Goal: Task Accomplishment & Management: Complete application form

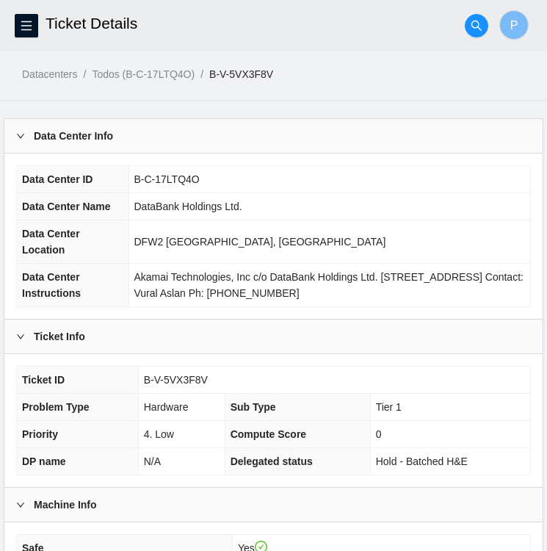
scroll to position [518, 0]
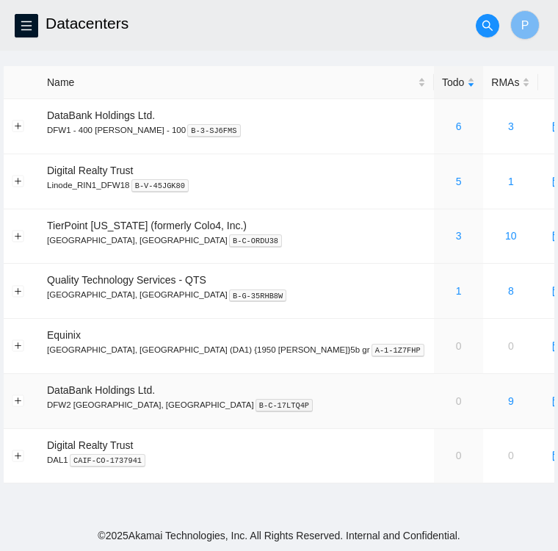
click at [434, 404] on td "0" at bounding box center [458, 401] width 49 height 55
click at [23, 26] on icon "menu" at bounding box center [26, 26] width 10 height 10
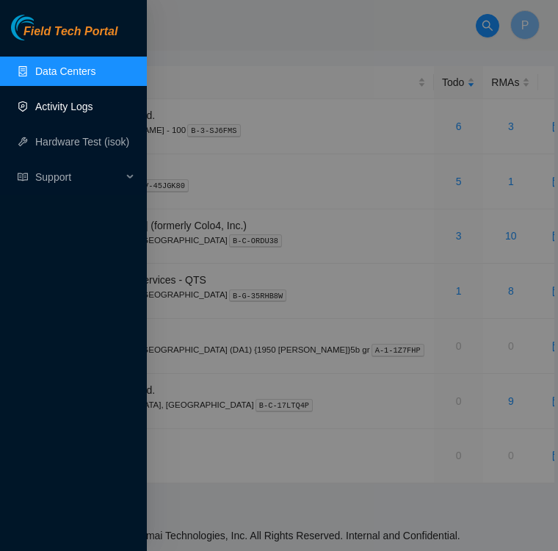
click at [63, 104] on link "Activity Logs" at bounding box center [64, 107] width 58 height 12
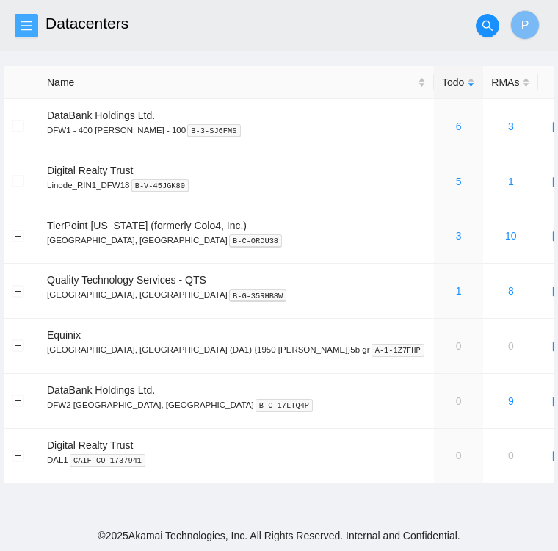
click at [30, 31] on icon "menu" at bounding box center [27, 26] width 12 height 12
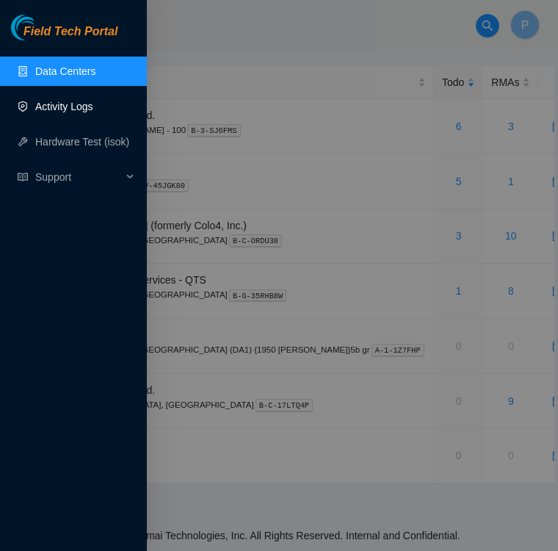
click at [58, 112] on link "Activity Logs" at bounding box center [64, 107] width 58 height 12
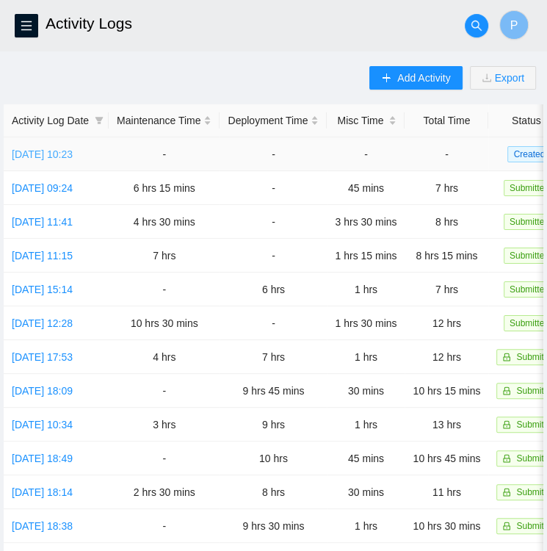
click at [35, 148] on link "Mon, 22 Sep 2025 10:23" at bounding box center [42, 154] width 61 height 12
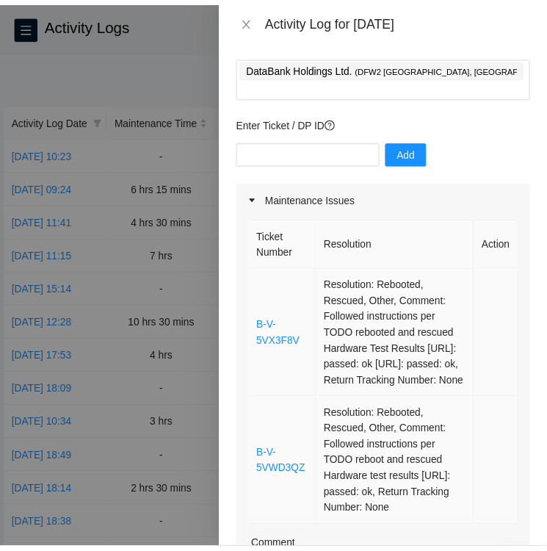
scroll to position [68, 0]
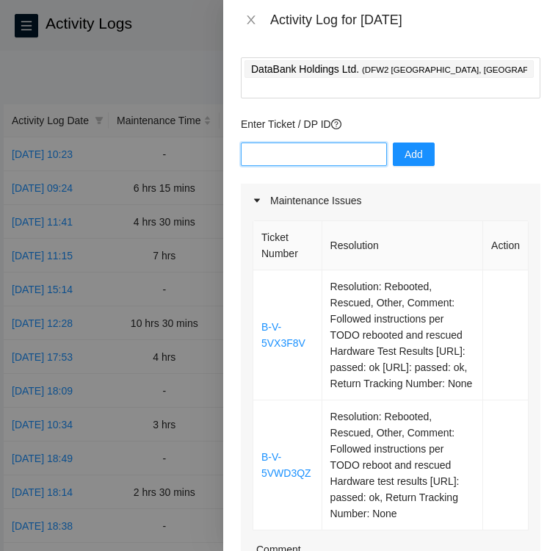
click at [314, 142] on input "text" at bounding box center [314, 153] width 146 height 23
click at [483, 314] on td at bounding box center [506, 335] width 46 height 130
click at [179, 79] on div at bounding box center [279, 275] width 558 height 551
click at [253, 18] on icon "close" at bounding box center [251, 19] width 8 height 9
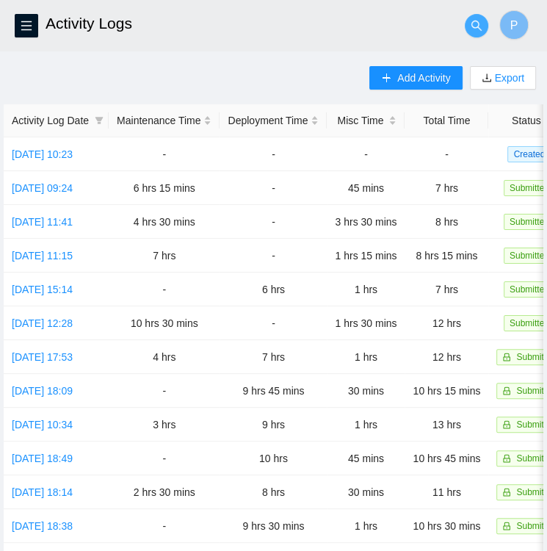
click at [479, 36] on button "button" at bounding box center [476, 25] width 23 height 23
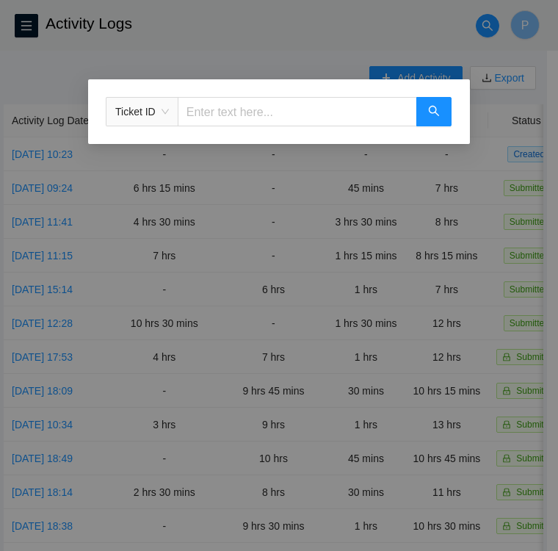
click at [272, 106] on input "text" at bounding box center [297, 111] width 239 height 29
paste input "B-V-5VX3F83"
type input "B-V-5VX3F83"
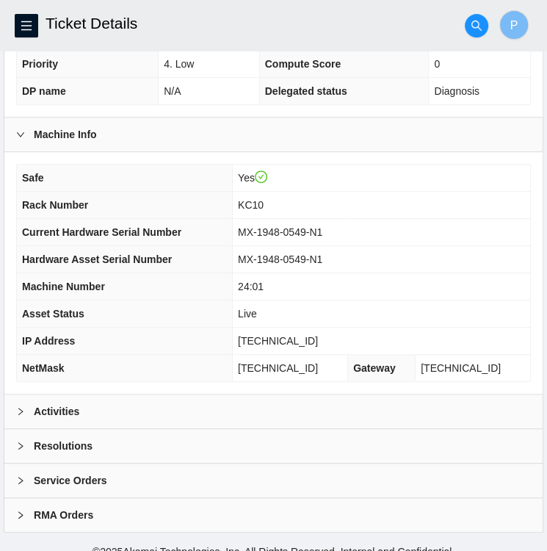
scroll to position [382, 0]
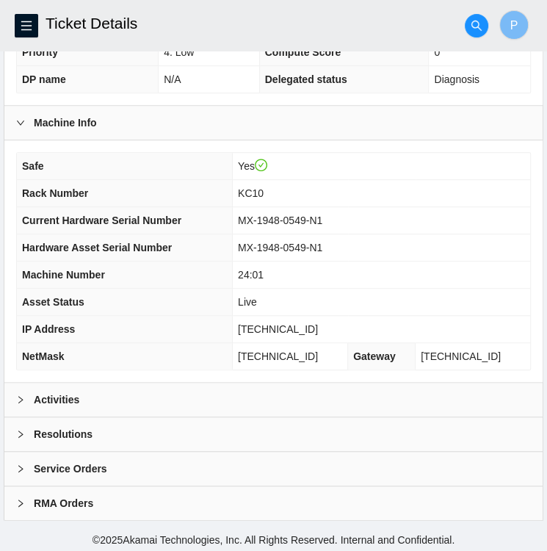
click at [25, 402] on div at bounding box center [25, 399] width 18 height 16
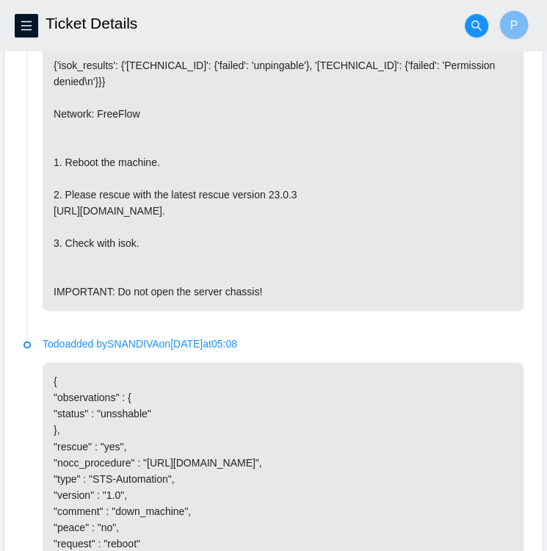
scroll to position [1157, 0]
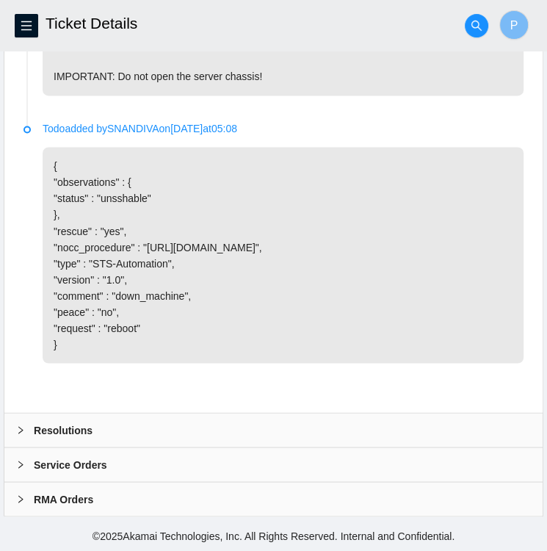
click at [18, 422] on div at bounding box center [25, 430] width 18 height 16
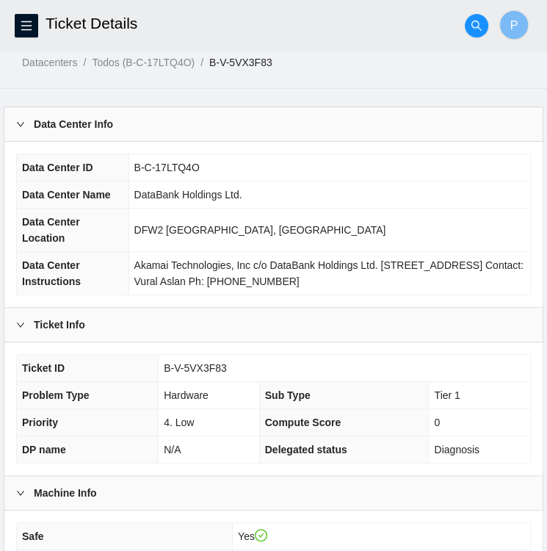
scroll to position [0, 0]
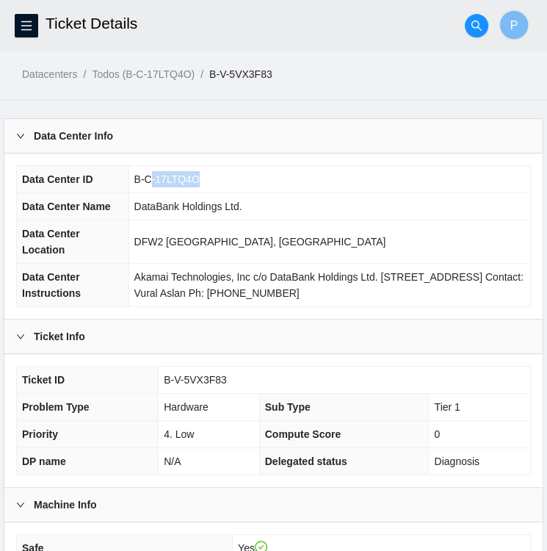
drag, startPoint x: 189, startPoint y: 179, endPoint x: 142, endPoint y: 180, distance: 46.3
click at [142, 180] on span "B-C-17LTQ4O" at bounding box center [166, 179] width 65 height 12
drag, startPoint x: 142, startPoint y: 180, endPoint x: 318, endPoint y: 192, distance: 175.9
click at [318, 193] on td "DataBank Holdings Ltd." at bounding box center [330, 206] width 402 height 27
drag, startPoint x: 281, startPoint y: 68, endPoint x: 209, endPoint y: 73, distance: 71.4
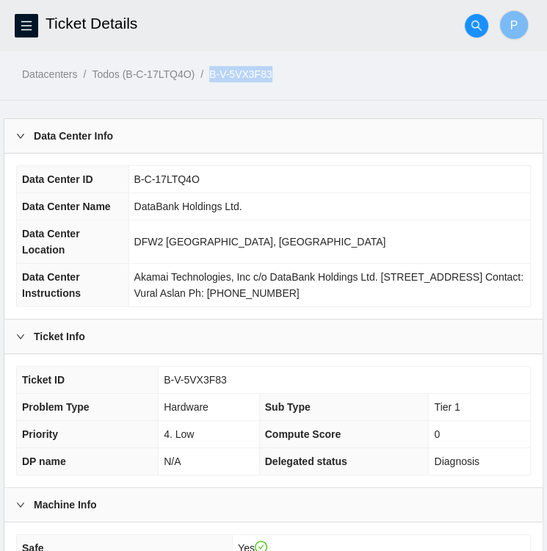
click at [209, 73] on ol "Datacenters / Todos (B-C-17LTQ4O) / B-V-5VX3F83 /" at bounding box center [284, 74] width 525 height 16
copy link "B-V-5VX3F83"
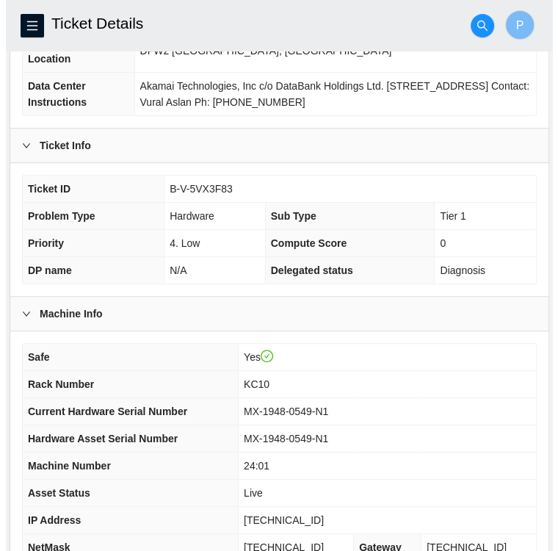
scroll to position [191, 0]
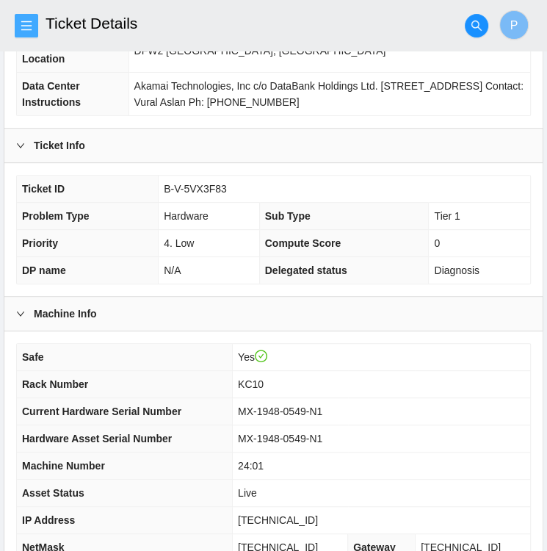
click at [28, 36] on button "button" at bounding box center [26, 25] width 23 height 23
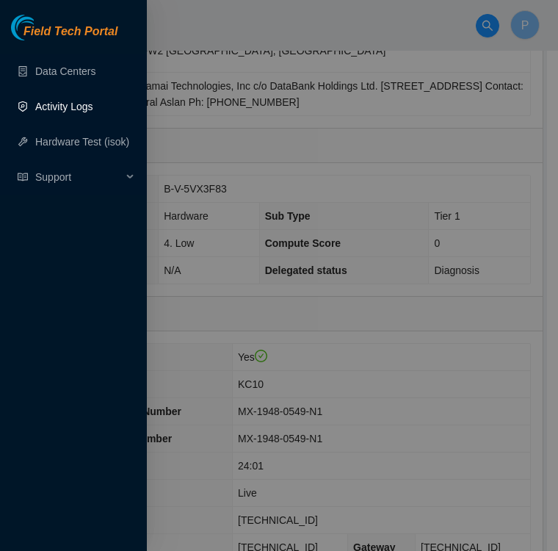
click at [73, 104] on link "Activity Logs" at bounding box center [64, 107] width 58 height 12
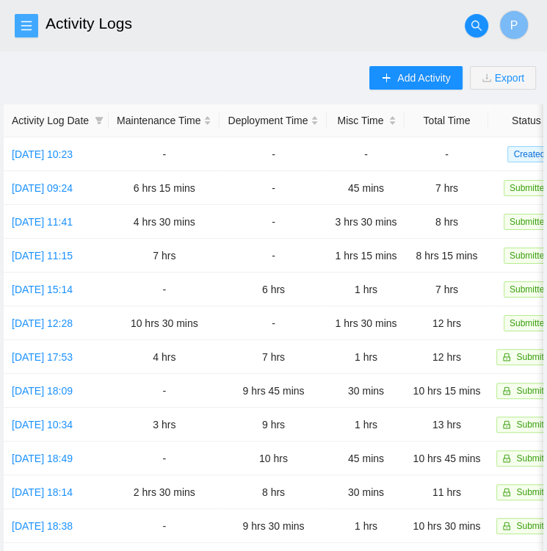
click at [33, 22] on span "menu" at bounding box center [26, 26] width 22 height 12
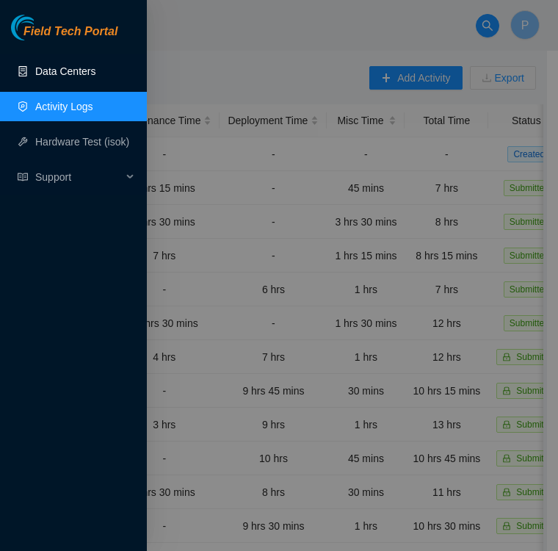
click at [47, 74] on link "Data Centers" at bounding box center [65, 71] width 60 height 12
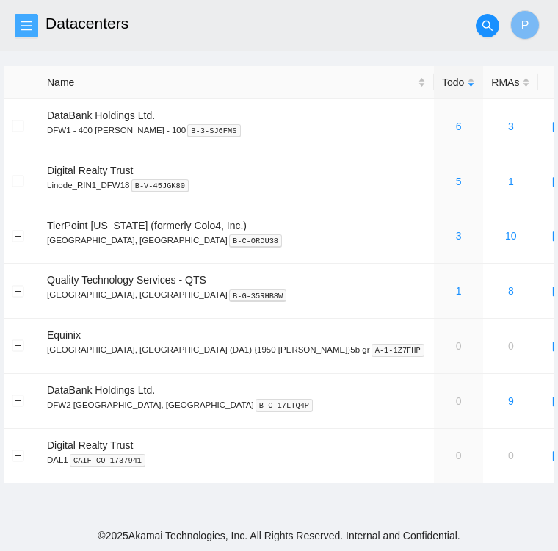
click at [26, 26] on icon "menu" at bounding box center [26, 26] width 10 height 10
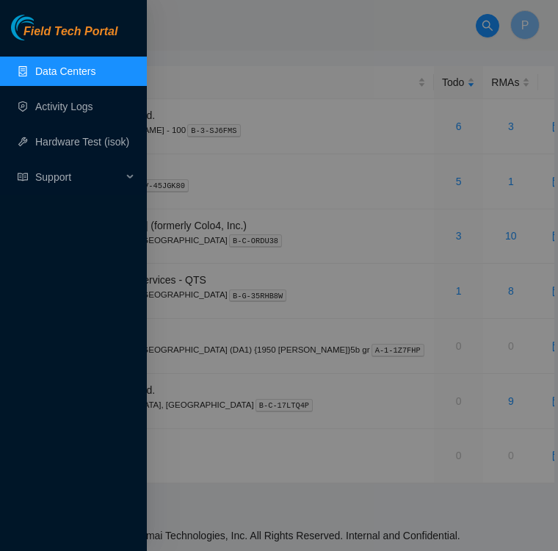
click at [256, 36] on div at bounding box center [279, 275] width 558 height 551
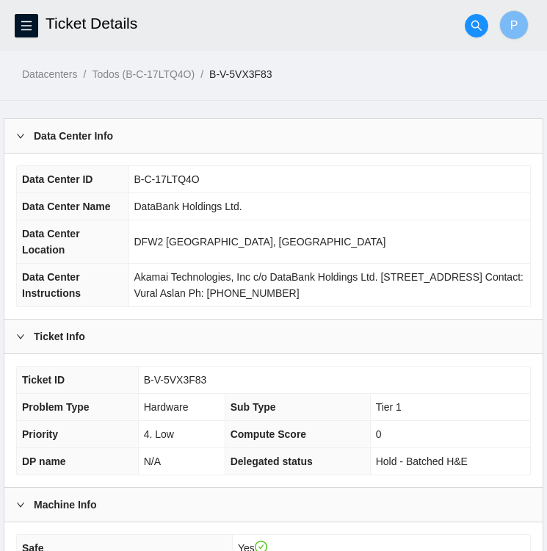
scroll to position [300, 0]
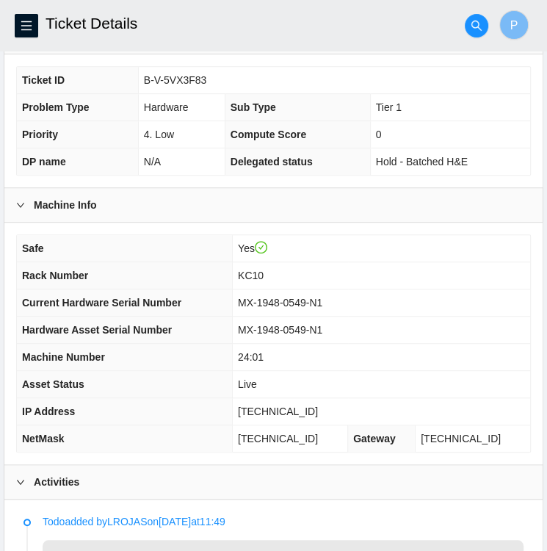
click at [394, 352] on td "24:01" at bounding box center [382, 357] width 298 height 27
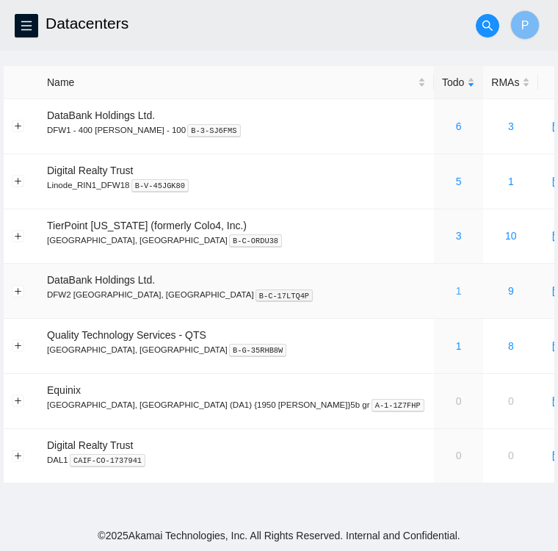
click at [456, 291] on link "1" at bounding box center [459, 291] width 6 height 12
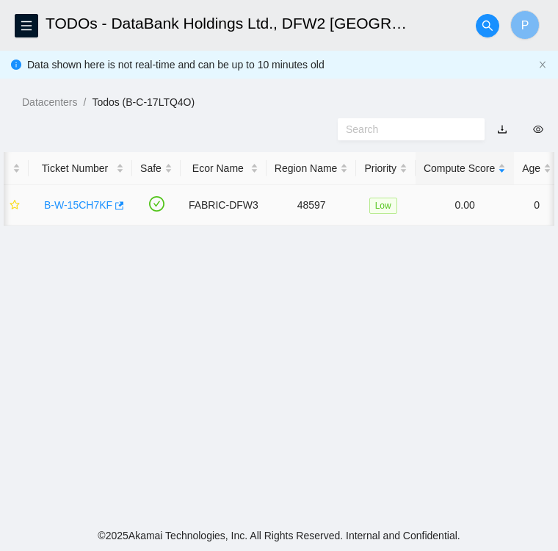
scroll to position [0, 5]
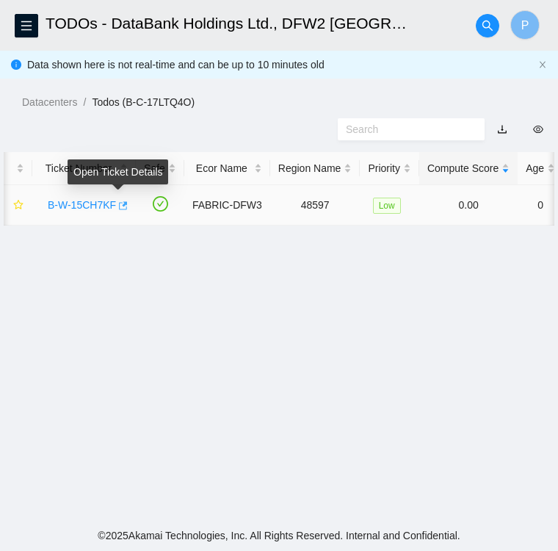
click at [117, 206] on icon "button" at bounding box center [122, 205] width 10 height 10
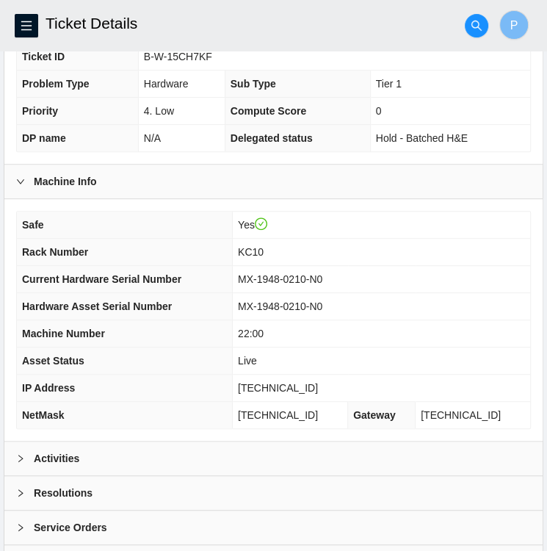
scroll to position [382, 0]
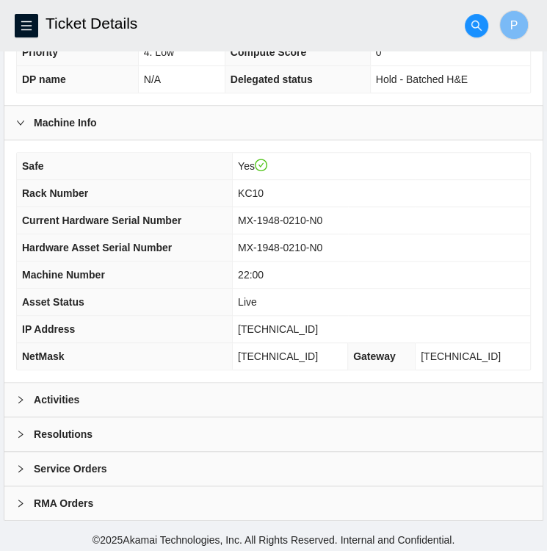
click at [131, 433] on div "Resolutions" at bounding box center [273, 434] width 538 height 34
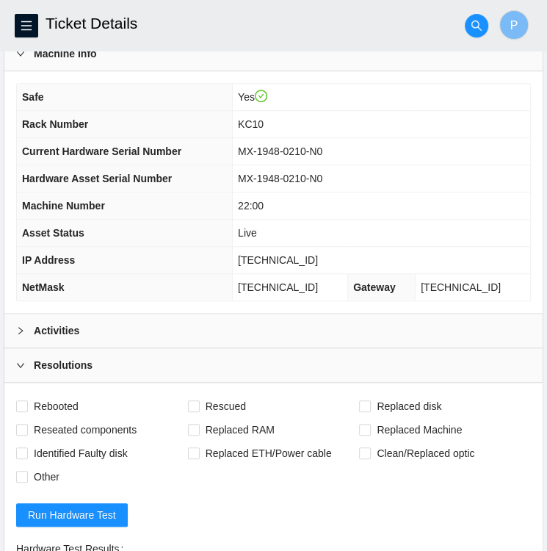
scroll to position [446, 0]
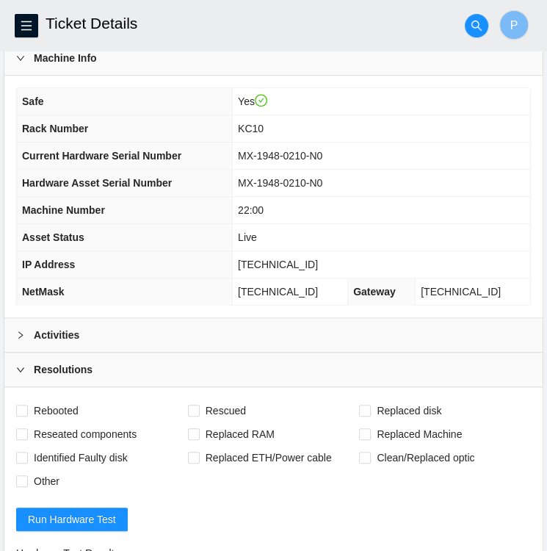
click at [134, 329] on div "Activities" at bounding box center [273, 335] width 538 height 34
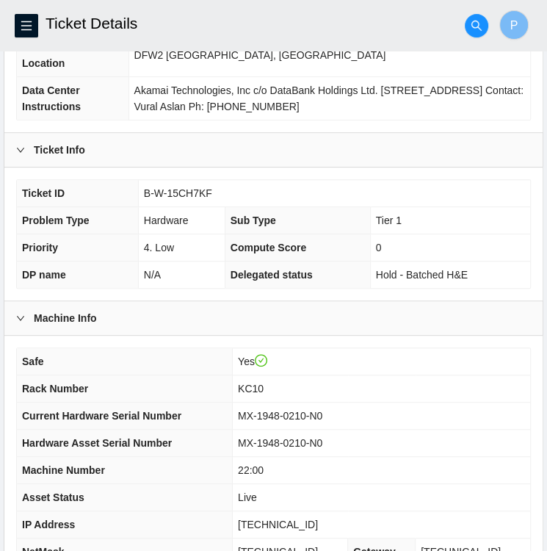
scroll to position [187, 0]
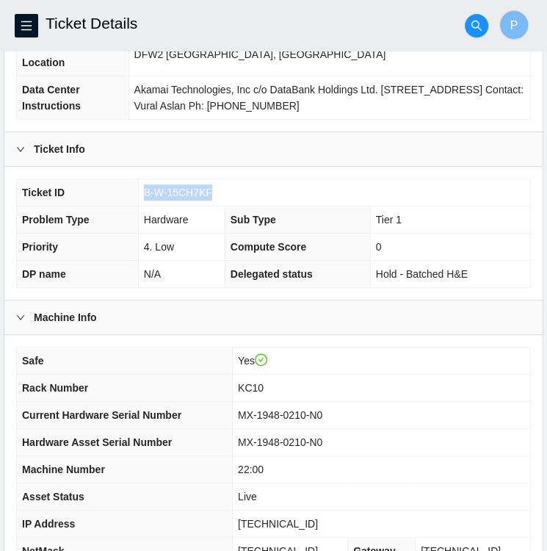
drag, startPoint x: 209, startPoint y: 193, endPoint x: 146, endPoint y: 192, distance: 62.4
click at [146, 192] on span "B-W-15CH7KF" at bounding box center [178, 193] width 68 height 12
copy span "B-W-15CH7KF"
click at [453, 402] on td "MX-1948-0210-N0" at bounding box center [382, 415] width 298 height 27
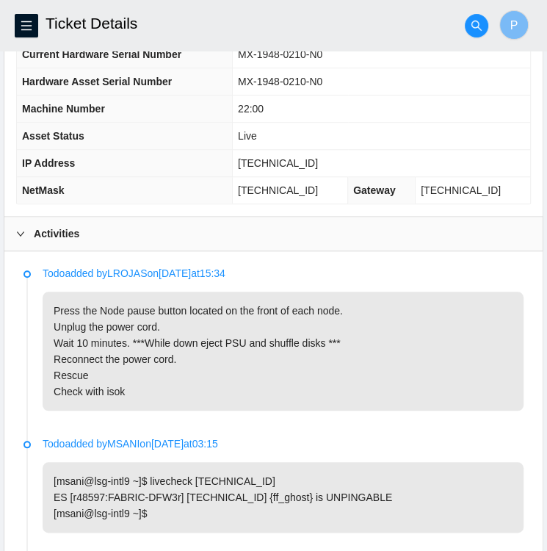
scroll to position [555, 0]
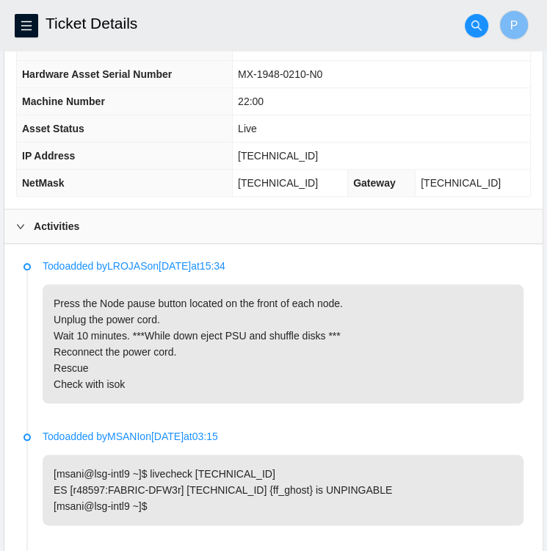
click at [346, 234] on div "Activities" at bounding box center [273, 226] width 538 height 34
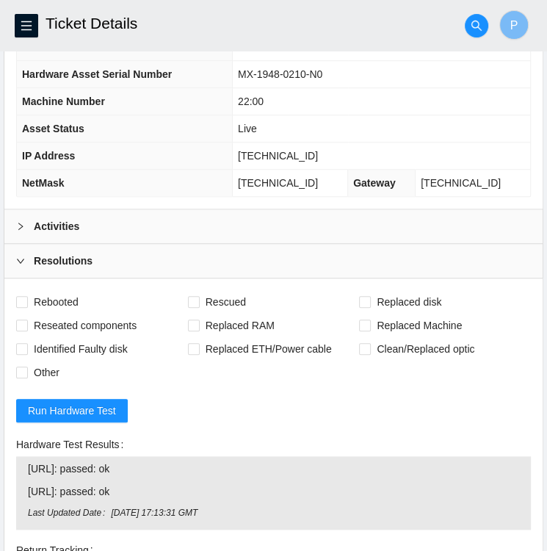
click at [346, 234] on div "Activities" at bounding box center [273, 226] width 538 height 34
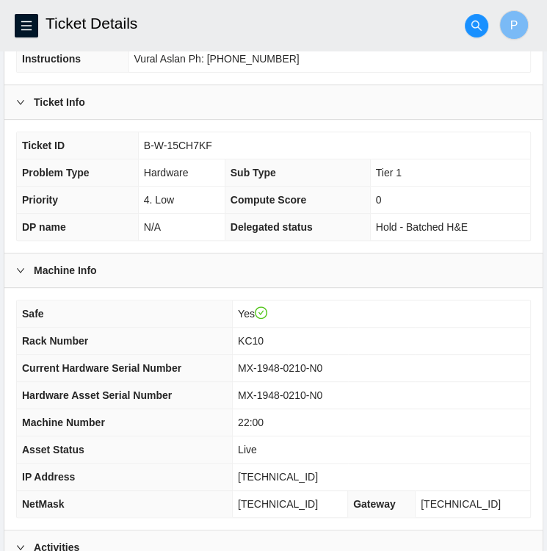
scroll to position [223, 0]
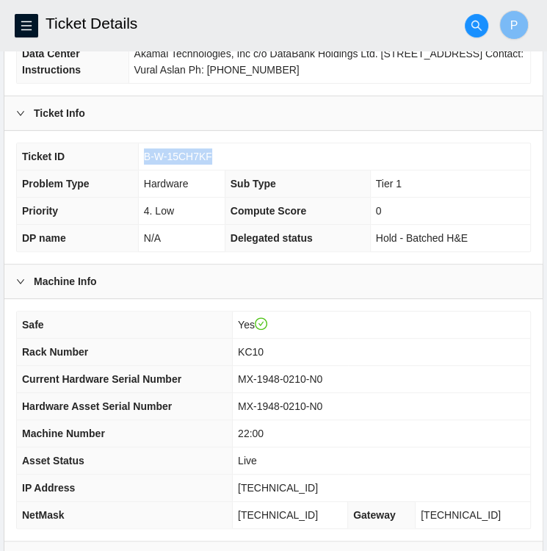
drag, startPoint x: 207, startPoint y: 151, endPoint x: 144, endPoint y: 152, distance: 63.2
click at [144, 152] on span "B-W-15CH7KF" at bounding box center [178, 157] width 68 height 12
copy span "B-W-15CH7KF"
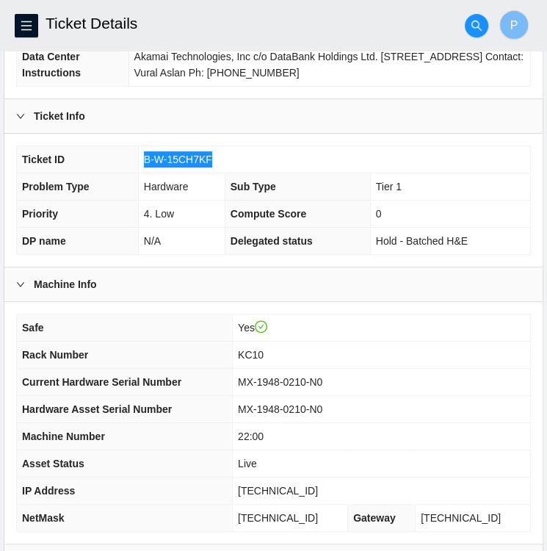
scroll to position [217, 0]
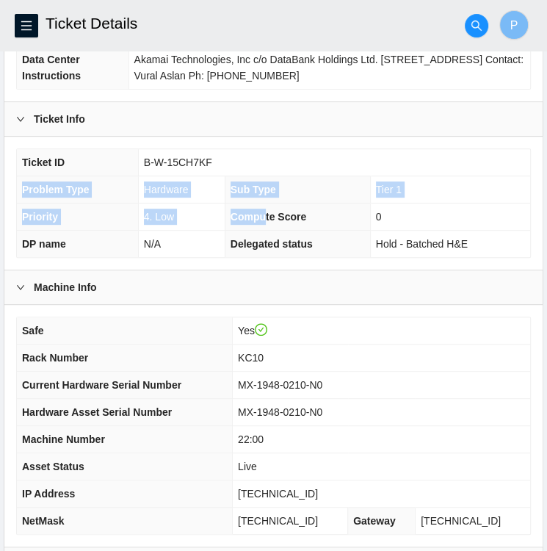
drag, startPoint x: 264, startPoint y: 212, endPoint x: 219, endPoint y: 159, distance: 69.3
click at [219, 159] on tbody "Ticket ID B-W-15CH7KF Problem Type Hardware Sub Type Tier 1 Priority 4. Low Com…" at bounding box center [273, 203] width 513 height 108
click at [219, 159] on td "B-W-15CH7KF" at bounding box center [334, 162] width 392 height 27
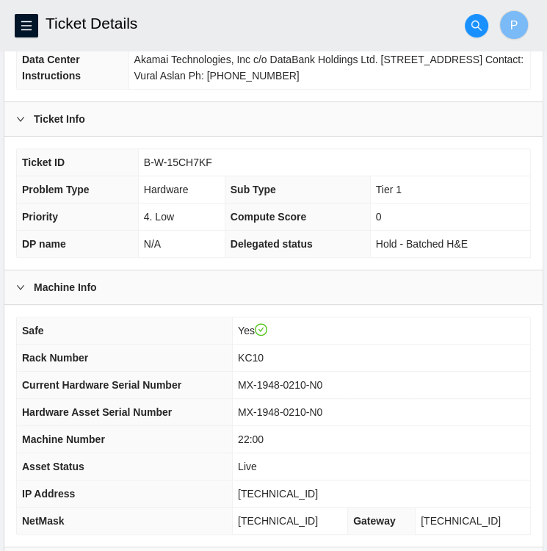
drag, startPoint x: 219, startPoint y: 159, endPoint x: 171, endPoint y: 124, distance: 59.3
click at [171, 124] on div "Ticket Info" at bounding box center [273, 119] width 538 height 34
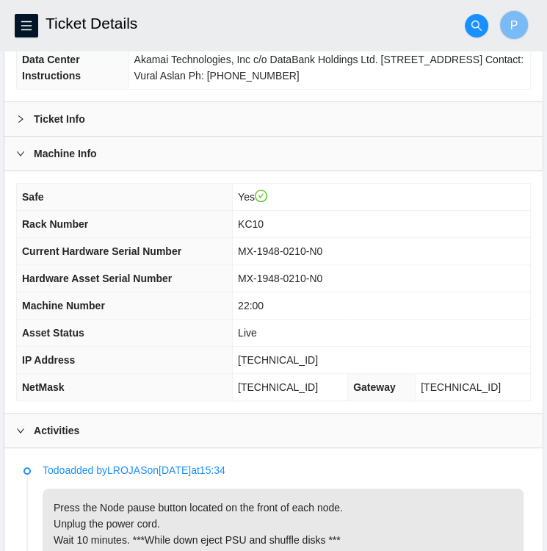
click at [140, 118] on div "Ticket Info" at bounding box center [273, 119] width 538 height 34
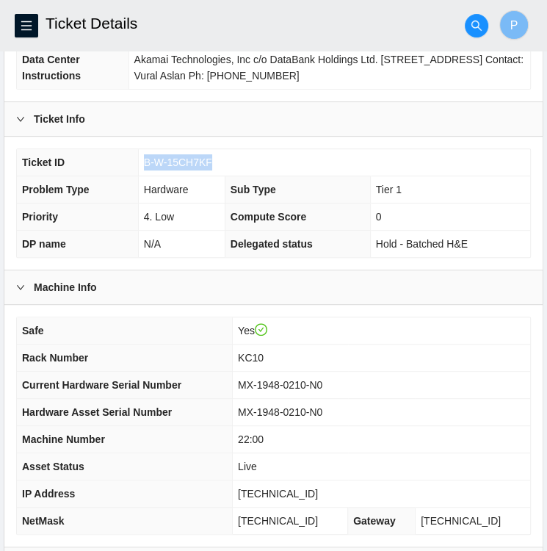
drag, startPoint x: 211, startPoint y: 158, endPoint x: 143, endPoint y: 162, distance: 67.7
click at [143, 162] on td "B-W-15CH7KF" at bounding box center [334, 162] width 392 height 27
copy span "B-W-15CH7KF"
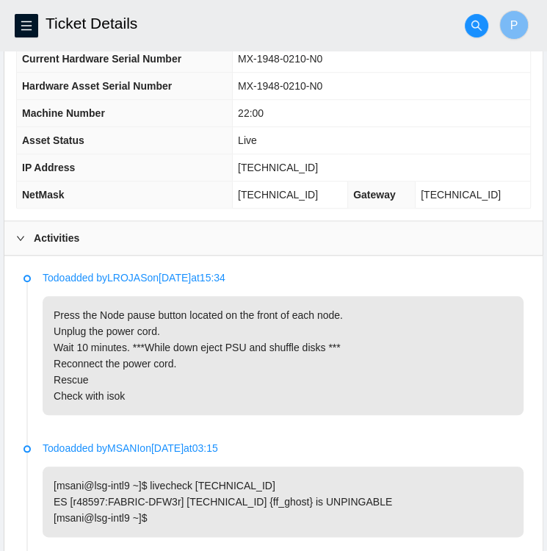
scroll to position [643, 0]
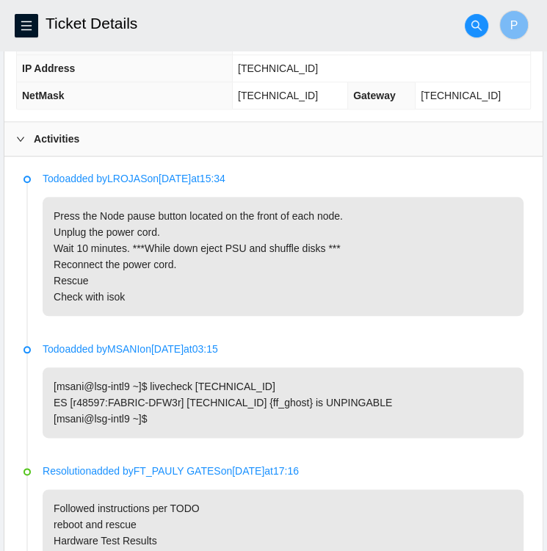
drag, startPoint x: 56, startPoint y: 227, endPoint x: 358, endPoint y: 311, distance: 313.9
click at [358, 311] on p "Press the Node pause button located on the front of each node. Unplug the power…" at bounding box center [283, 256] width 481 height 119
copy p "Press the Node pause button located on the front of each node. Unplug the power…"
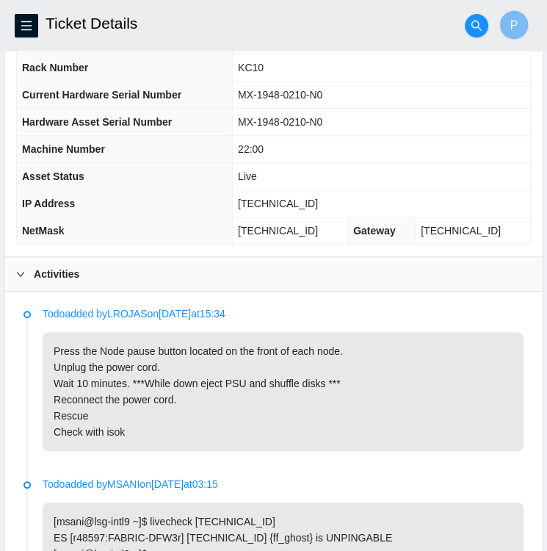
scroll to position [507, 0]
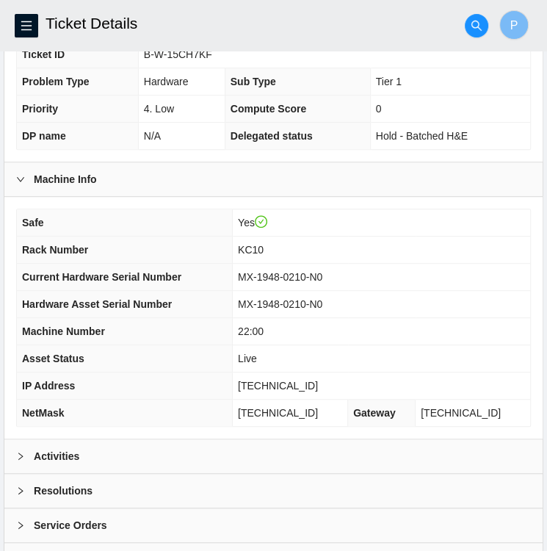
scroll to position [382, 0]
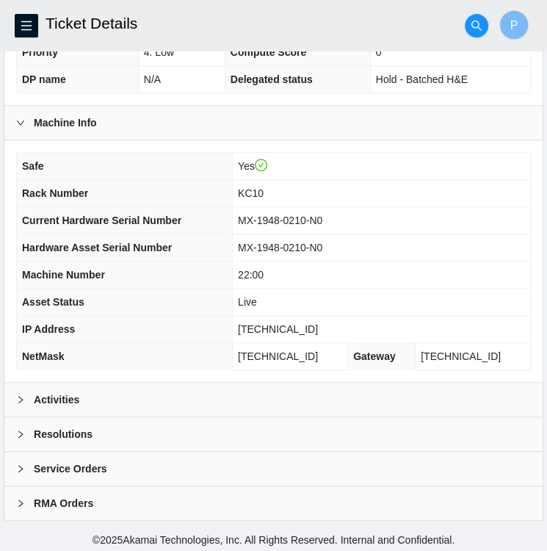
click at [147, 401] on div "Activities" at bounding box center [273, 400] width 538 height 34
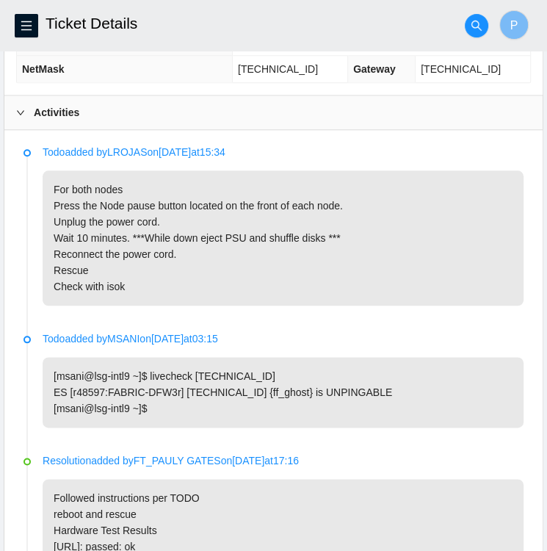
scroll to position [670, 0]
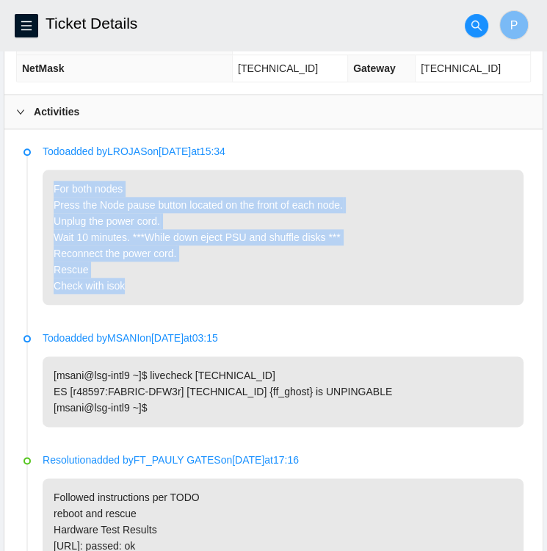
drag, startPoint x: 48, startPoint y: 186, endPoint x: 247, endPoint y: 277, distance: 219.5
click at [247, 277] on p "For both nodes Press the Node pause button located on the front of each node. U…" at bounding box center [283, 237] width 481 height 135
copy p "For both nodes Press the Node pause button located on the front of each node. U…"
click at [352, 261] on p "For both nodes Press the Node pause button located on the front of each node. U…" at bounding box center [283, 237] width 481 height 135
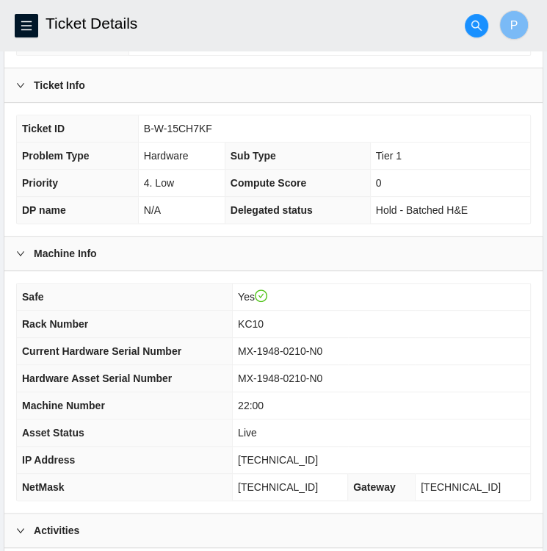
scroll to position [253, 0]
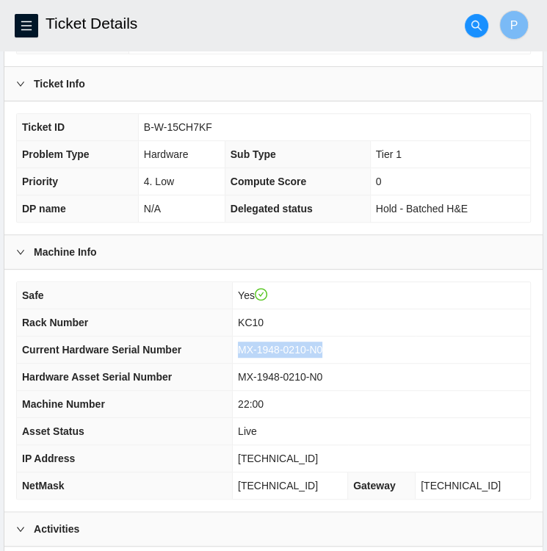
drag, startPoint x: 345, startPoint y: 347, endPoint x: 261, endPoint y: 352, distance: 83.9
click at [261, 352] on td "MX-1948-0210-N0" at bounding box center [382, 349] width 298 height 27
copy span "MX-1948-0210-N0"
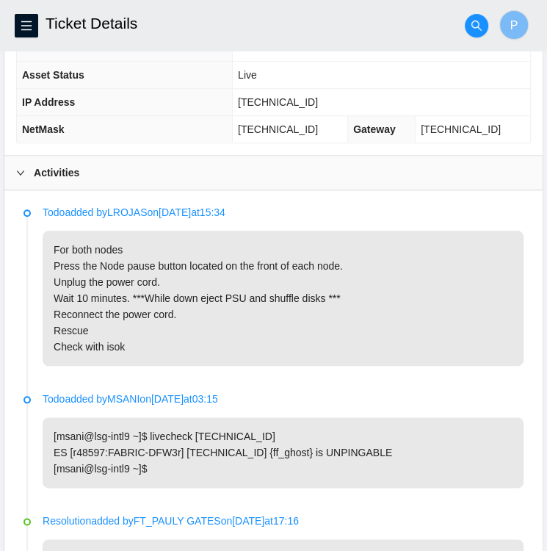
scroll to position [612, 0]
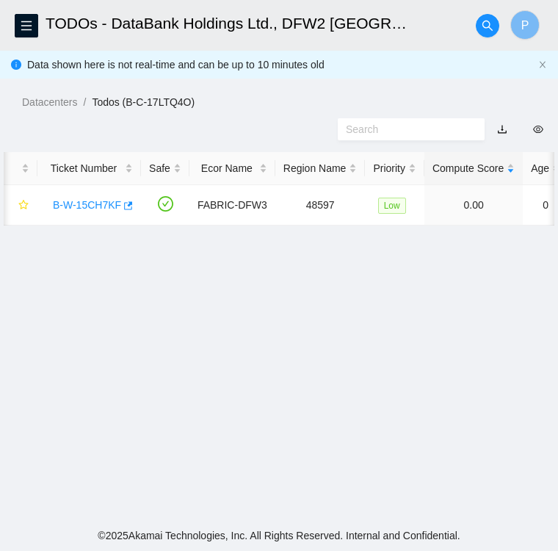
scroll to position [0, 5]
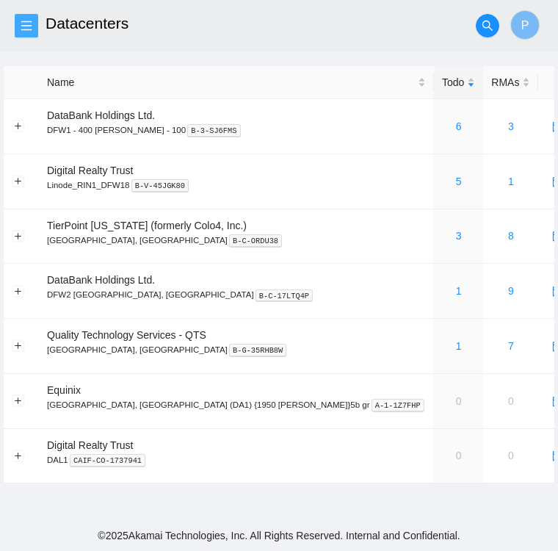
click at [28, 30] on icon "menu" at bounding box center [26, 26] width 10 height 10
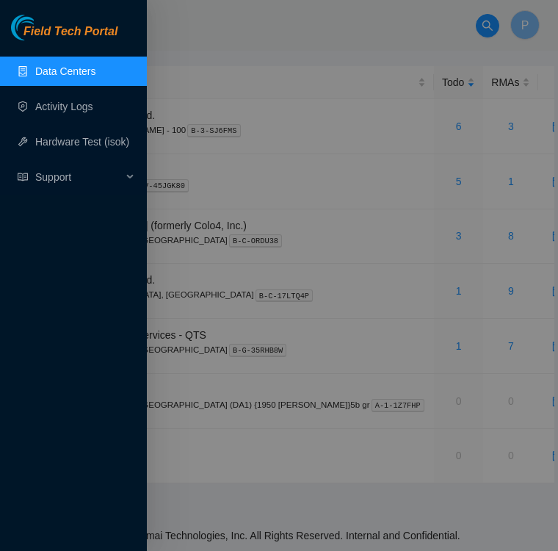
click at [59, 75] on link "Data Centers" at bounding box center [65, 71] width 60 height 12
click at [59, 109] on link "Activity Logs" at bounding box center [64, 107] width 58 height 12
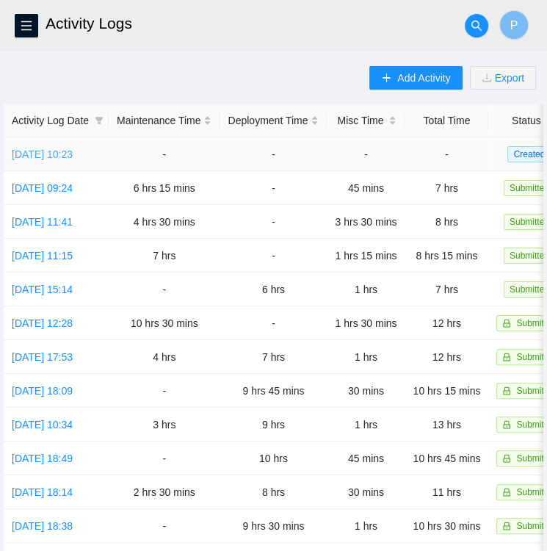
click at [47, 151] on link "Mon, 22 Sep 2025 10:23" at bounding box center [42, 154] width 61 height 12
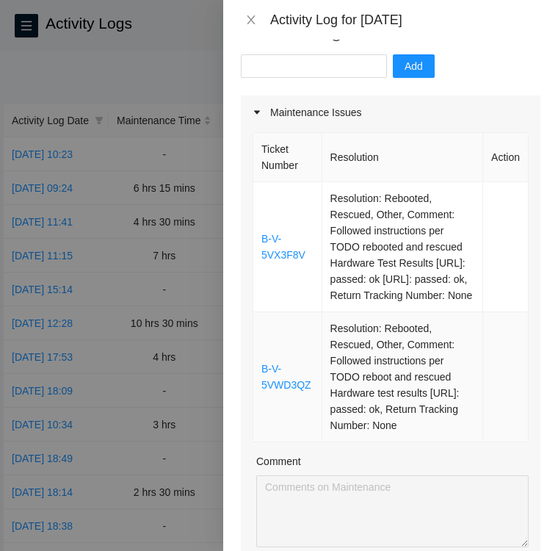
scroll to position [156, 0]
click at [308, 54] on input "text" at bounding box center [314, 65] width 146 height 23
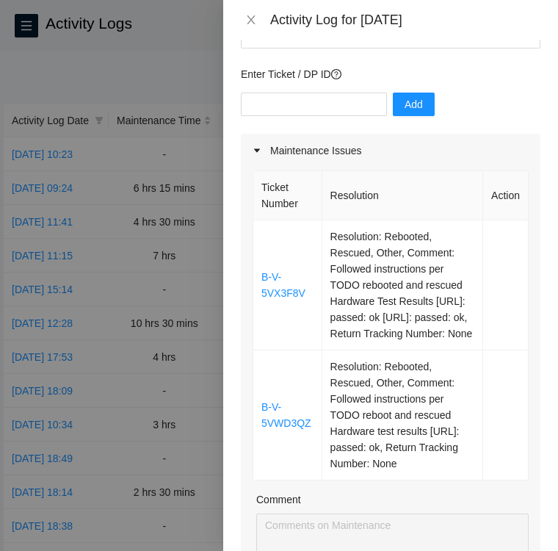
scroll to position [117, 0]
click at [317, 93] on input "text" at bounding box center [314, 104] width 146 height 23
paste input "B-V-5VX3F83"
type input "B-V-5VX3F83"
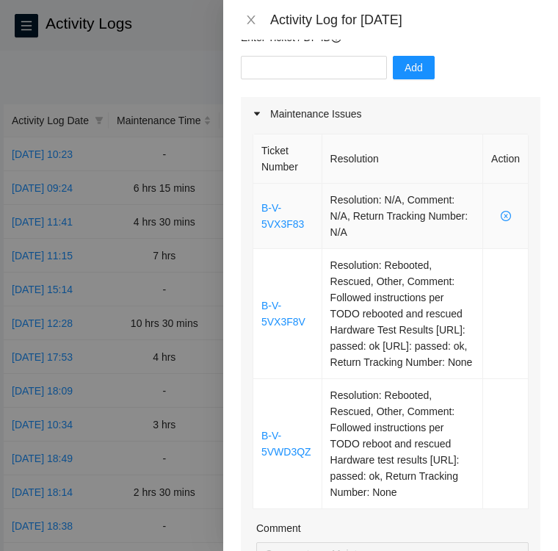
scroll to position [0, 0]
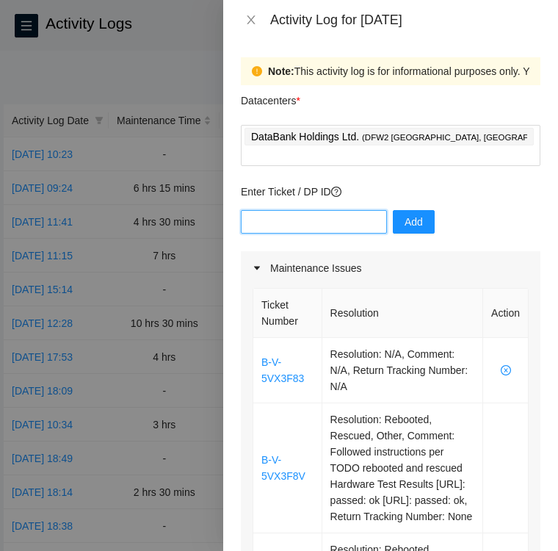
click at [283, 210] on input "text" at bounding box center [314, 221] width 146 height 23
click at [312, 210] on input "text" at bounding box center [314, 221] width 146 height 23
paste input "DP83410"
type input "DP83410"
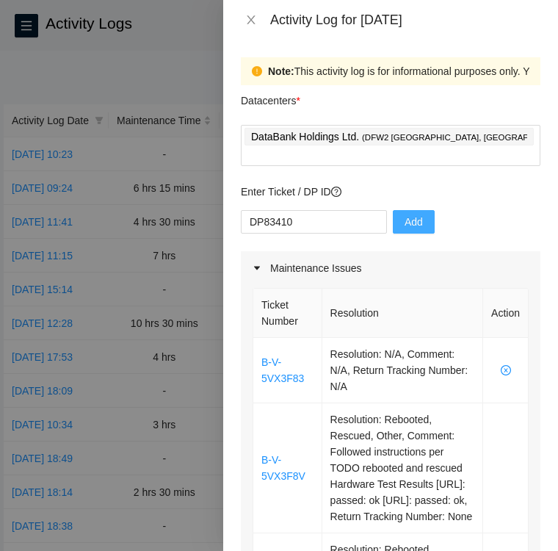
click at [405, 214] on span "Add" at bounding box center [414, 222] width 18 height 16
click at [292, 210] on input "text" at bounding box center [314, 221] width 146 height 23
paste input "DP83410"
type input "DP83410."
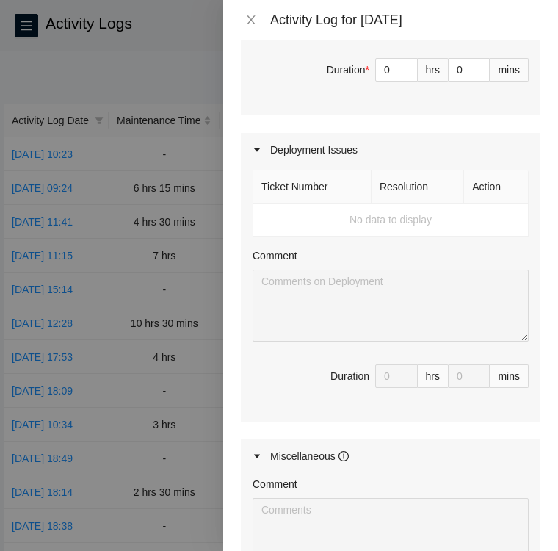
scroll to position [695, 0]
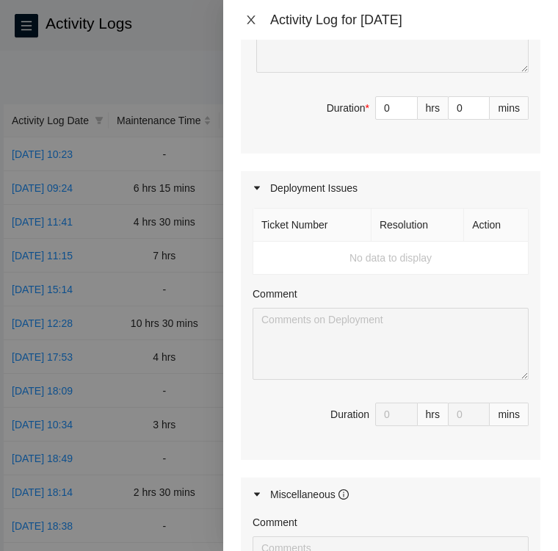
click at [247, 16] on icon "close" at bounding box center [251, 19] width 8 height 9
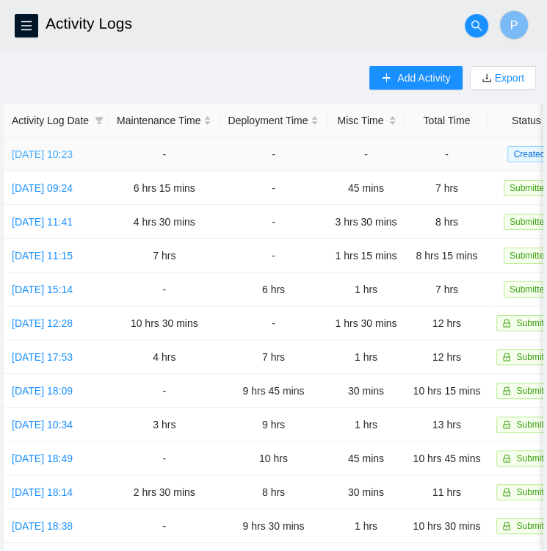
click at [41, 159] on link "Mon, 22 Sep 2025 10:23" at bounding box center [42, 154] width 61 height 12
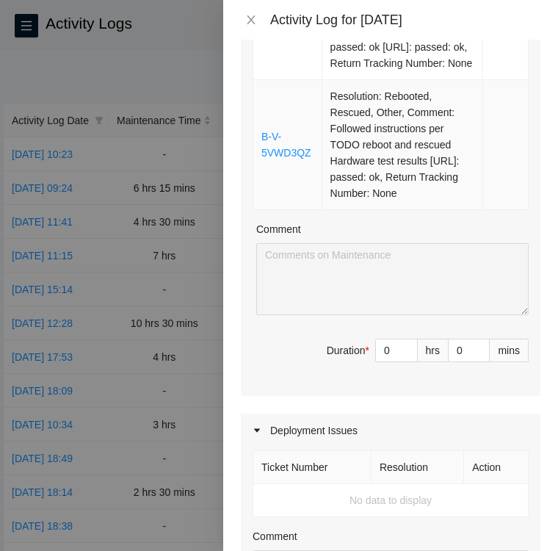
scroll to position [0, 0]
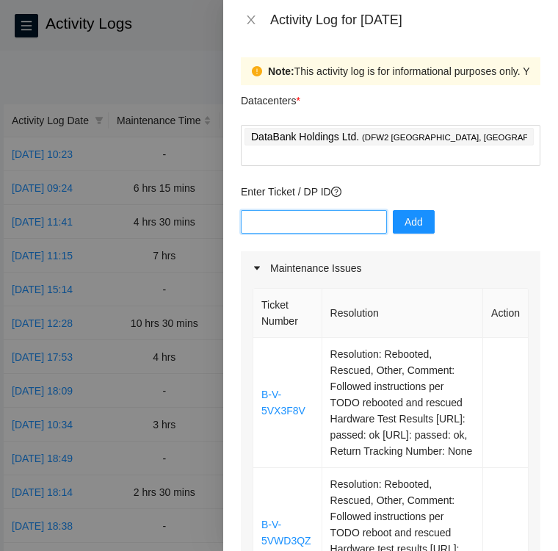
click at [317, 210] on input "text" at bounding box center [314, 221] width 146 height 23
paste input "DP83410"
type input "D"
click at [348, 210] on input "text" at bounding box center [314, 221] width 146 height 23
paste input "B-V-5VX3F83"
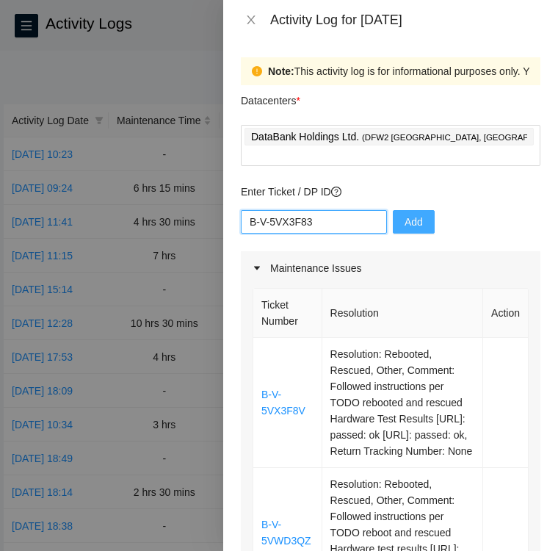
type input "B-V-5VX3F83"
click at [405, 214] on span "Add" at bounding box center [414, 222] width 18 height 16
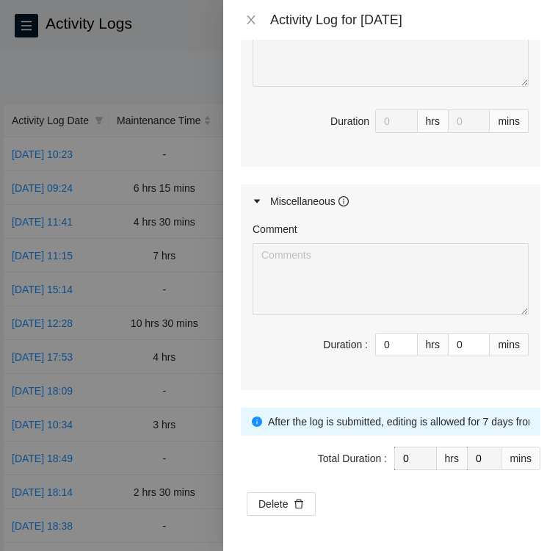
scroll to position [1014, 0]
click at [405, 339] on span "up" at bounding box center [409, 340] width 9 height 9
type input "1"
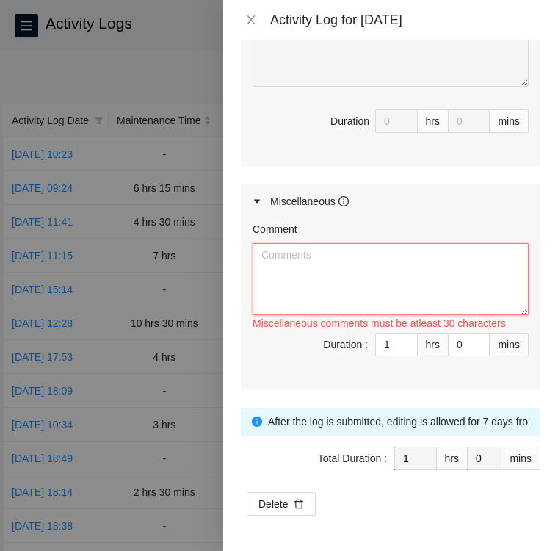
click at [313, 262] on textarea "Comment" at bounding box center [391, 279] width 276 height 72
click at [426, 258] on textarea "Comment" at bounding box center [391, 279] width 276 height 72
paste textarea "ACTIVITY LOG 9/22/25 Upon arrival there were three tickets in FT Portal que two…"
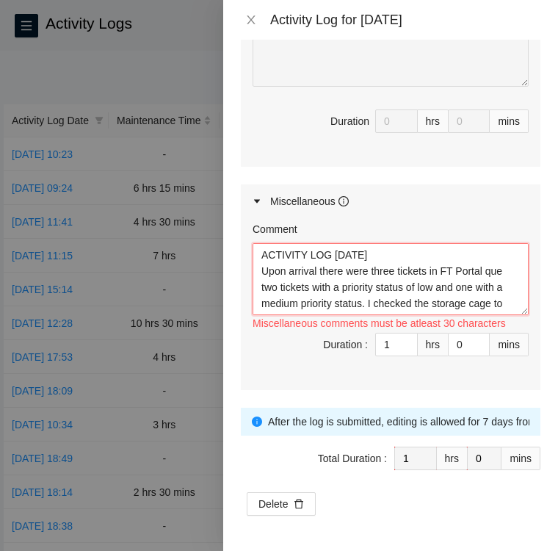
scroll to position [28, 0]
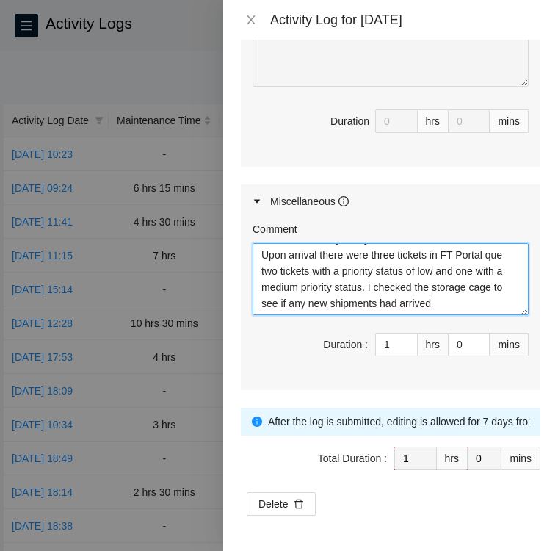
type textarea "ACTIVITY LOG 9/22/25 Upon arrival there were three tickets in FT Portal que two…"
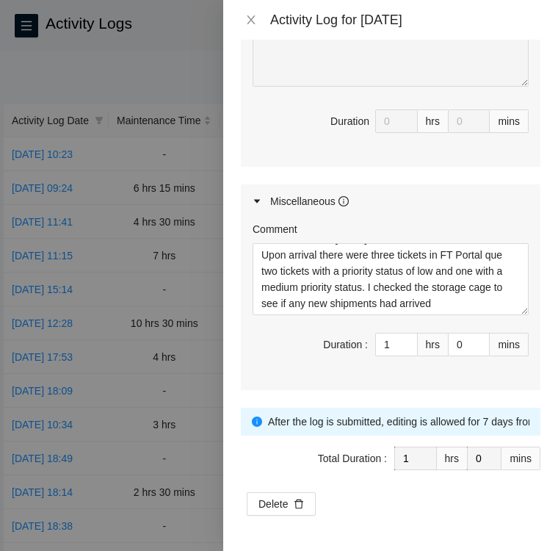
click at [435, 207] on div "Miscellaneous" at bounding box center [391, 201] width 300 height 34
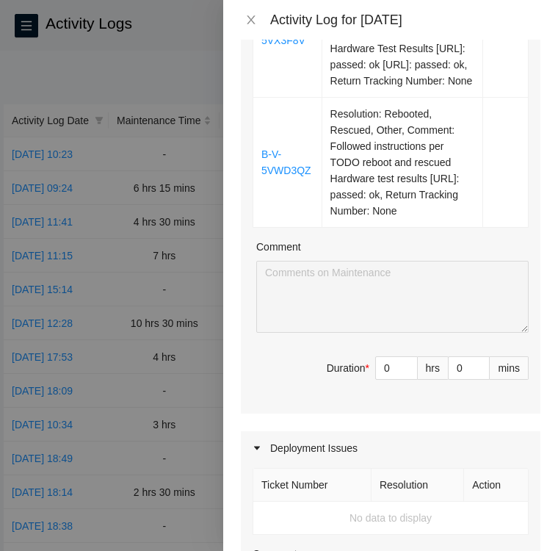
scroll to position [435, 0]
click at [401, 380] on span "Decrease Value" at bounding box center [409, 372] width 16 height 13
click at [358, 330] on div "Ticket Number Resolution Action B-V-5VX3F83 Resolution: N/A, Comment: N/A, Retu…" at bounding box center [391, 132] width 300 height 564
type input "1"
type input "2"
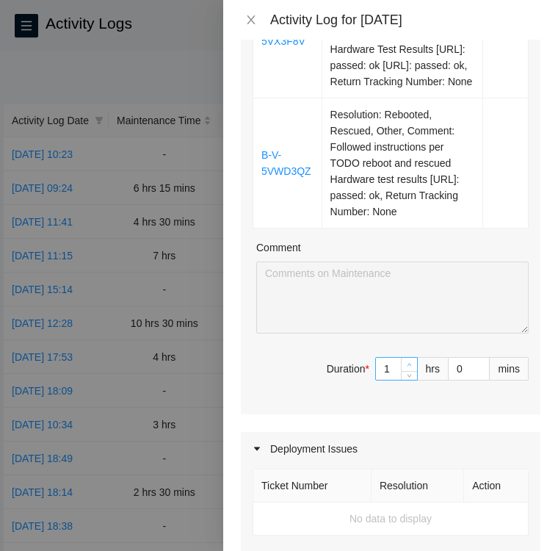
drag, startPoint x: 391, startPoint y: 386, endPoint x: 399, endPoint y: 392, distance: 10.4
click at [407, 367] on icon "up" at bounding box center [409, 364] width 5 height 5
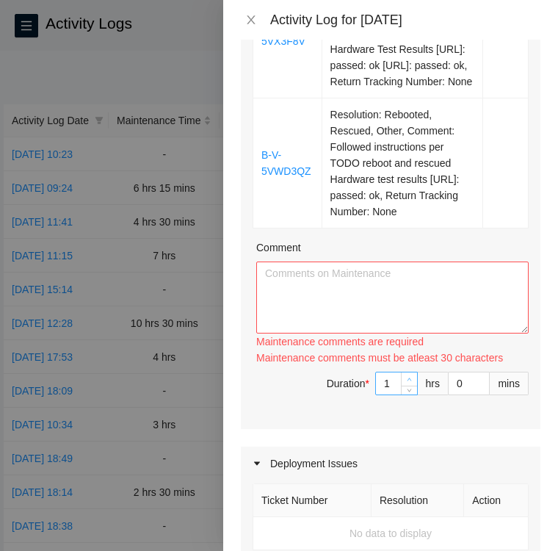
click at [399, 392] on div "Ticket Number Resolution Action B-V-5VX3F83 Resolution: N/A, Comment: N/A, Retu…" at bounding box center [391, 139] width 300 height 579
drag, startPoint x: 399, startPoint y: 392, endPoint x: 400, endPoint y: 408, distance: 16.2
click at [408, 381] on icon "up" at bounding box center [410, 379] width 4 height 3
type input "2"
type input "3"
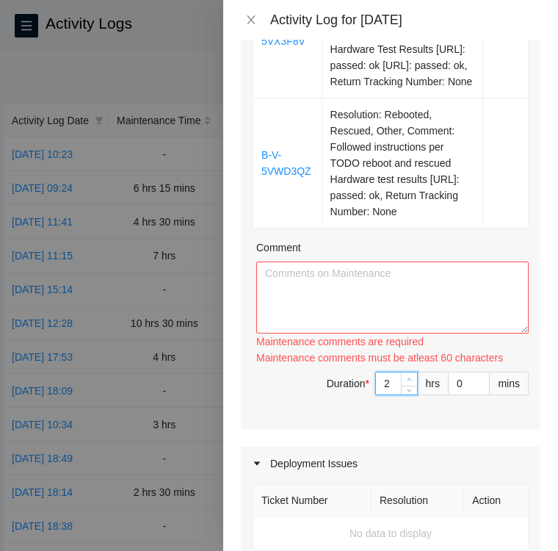
type input "3"
type input "4"
click at [407, 382] on icon "up" at bounding box center [409, 379] width 5 height 5
type input "4"
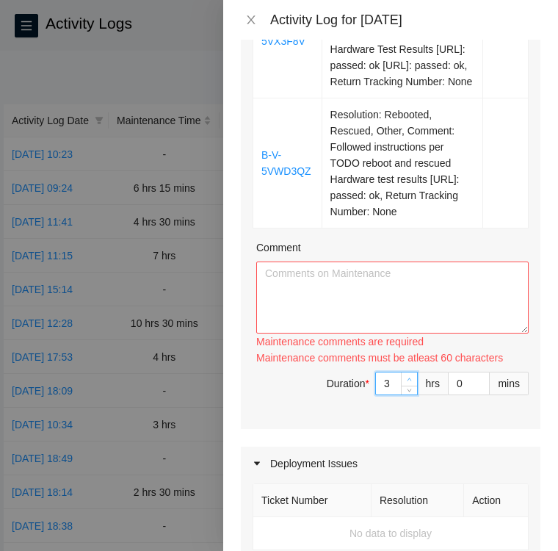
type input "5"
click at [405, 384] on span "up" at bounding box center [409, 379] width 9 height 9
type input "5"
type input "6"
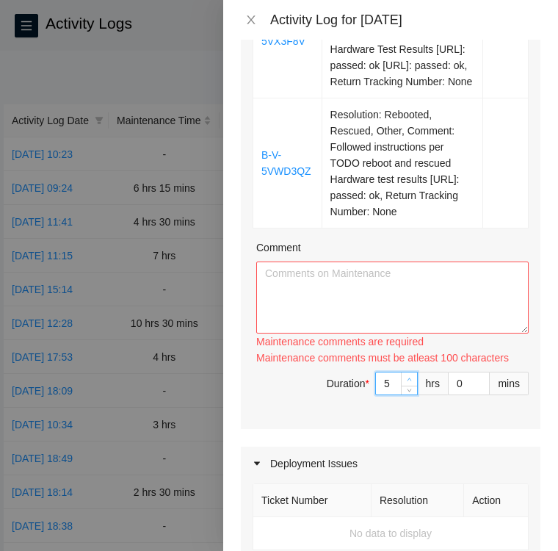
type input "7"
click at [407, 382] on icon "up" at bounding box center [409, 379] width 5 height 5
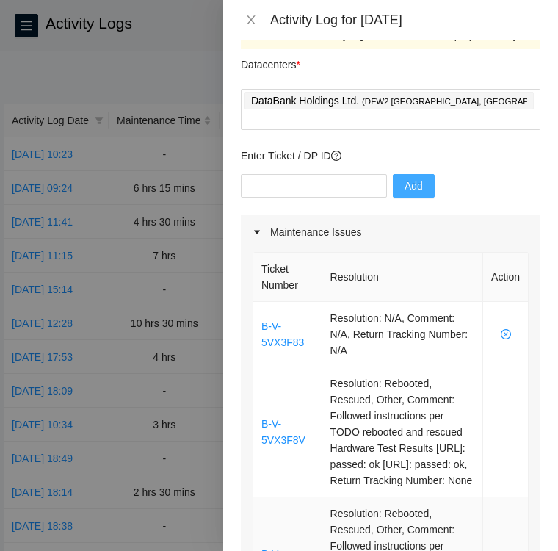
scroll to position [0, 0]
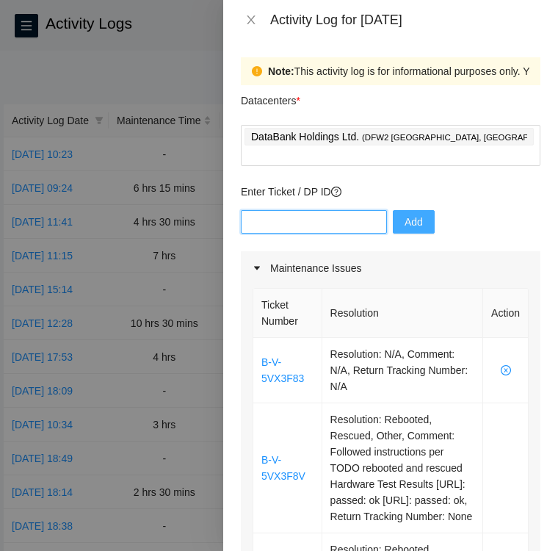
click at [272, 210] on input "text" at bounding box center [314, 221] width 146 height 23
paste input "B-V-5PKO46J"
type input "B-V-5PKO46J"
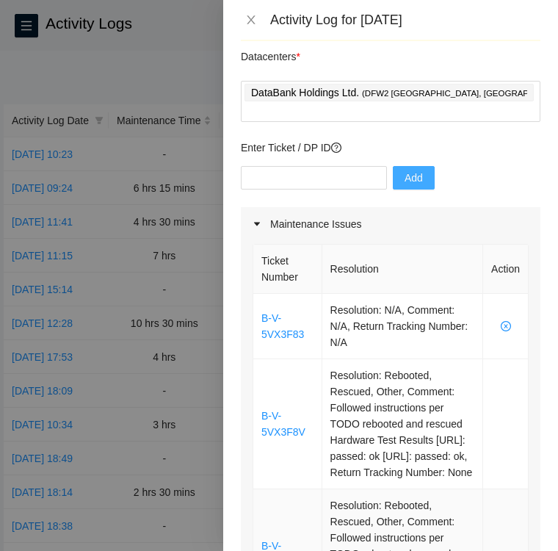
scroll to position [43, 0]
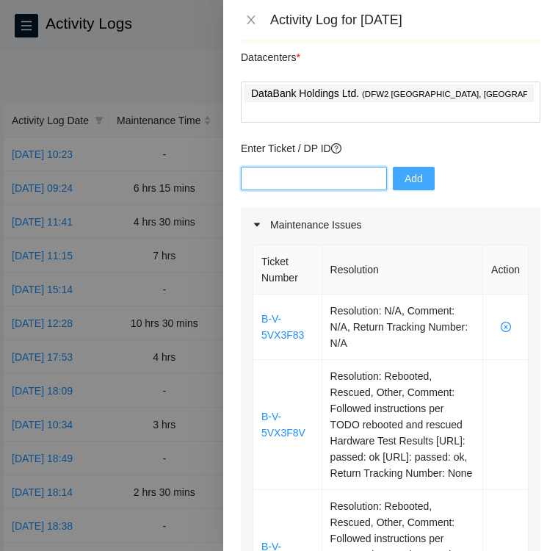
click at [328, 167] on input "text" at bounding box center [314, 178] width 146 height 23
type input "DP8"
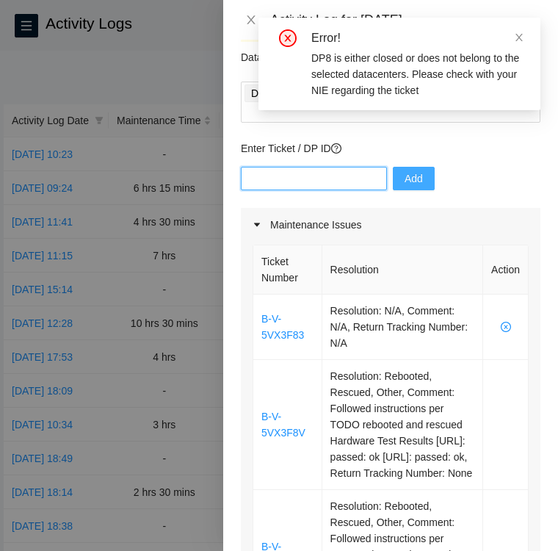
click at [290, 170] on input "text" at bounding box center [314, 178] width 146 height 23
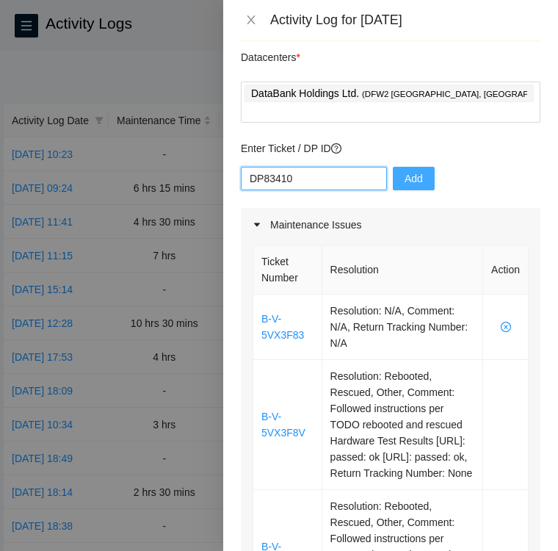
type input "DP83410"
click at [405, 170] on span "Add" at bounding box center [414, 178] width 18 height 16
click at [323, 167] on input "text" at bounding box center [314, 178] width 146 height 23
click at [253, 167] on input "B-V-5VQNYSE" at bounding box center [314, 178] width 146 height 23
type input "B-V-5VQNYSE"
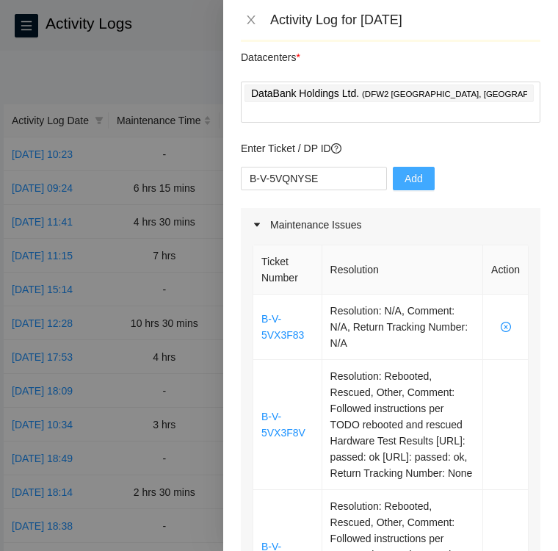
click at [405, 170] on span "Add" at bounding box center [414, 178] width 18 height 16
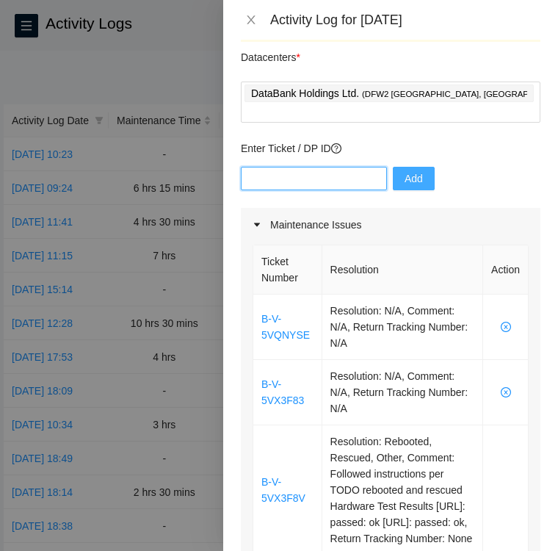
drag, startPoint x: 335, startPoint y: 159, endPoint x: 317, endPoint y: 158, distance: 18.4
click at [317, 167] on input "text" at bounding box center [314, 178] width 146 height 23
type input "DP83410"
click at [405, 170] on span "Add" at bounding box center [414, 178] width 18 height 16
click at [501, 322] on icon "close-circle" at bounding box center [506, 327] width 10 height 10
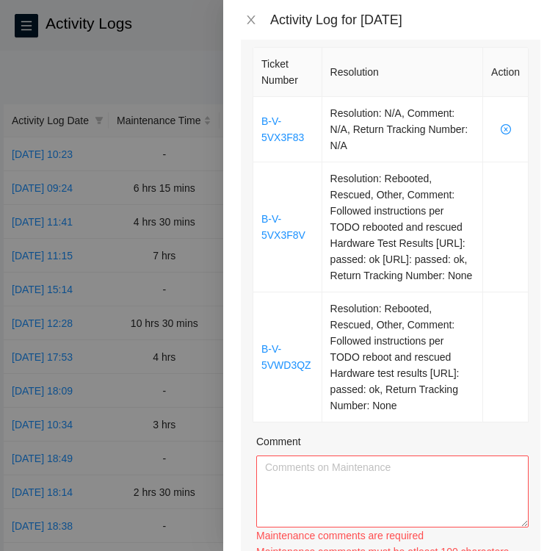
scroll to position [241, 0]
click at [387, 493] on textarea "Comment" at bounding box center [392, 491] width 272 height 72
paste textarea "Ticket B-V-5VX3F83 KC10 24:01 • Located Rack LC10 machine 24:01 and verified SN…"
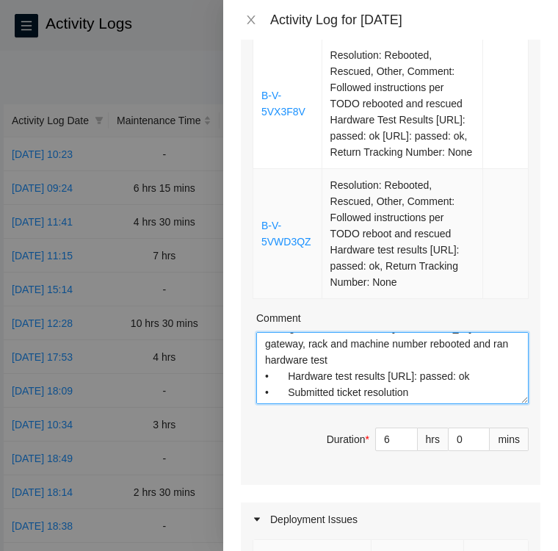
scroll to position [366, 0]
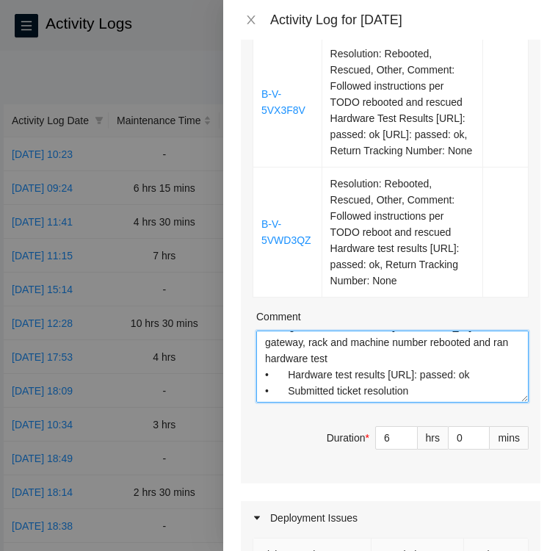
click at [427, 402] on textarea "Ticket B-V-5VX3F83 KC10 24:01 • Located Rack LC10 machine 24:01 and verified SN…" at bounding box center [392, 366] width 272 height 72
paste textarea "Ticket B-V-5VX3F8V KC10 24:00 • Located Rack LC10 machine 24:00 and verified SN…"
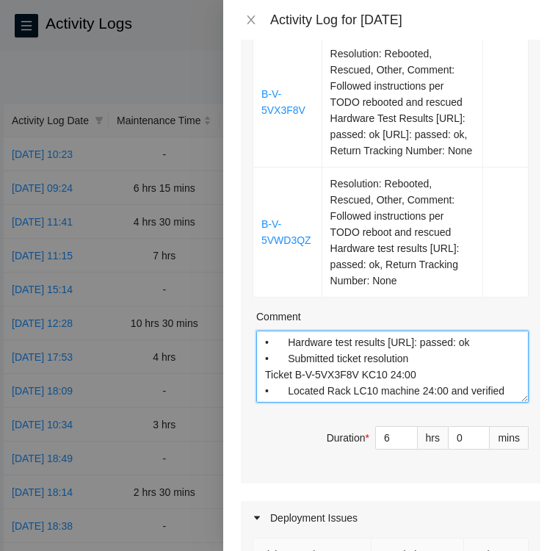
scroll to position [351, 0]
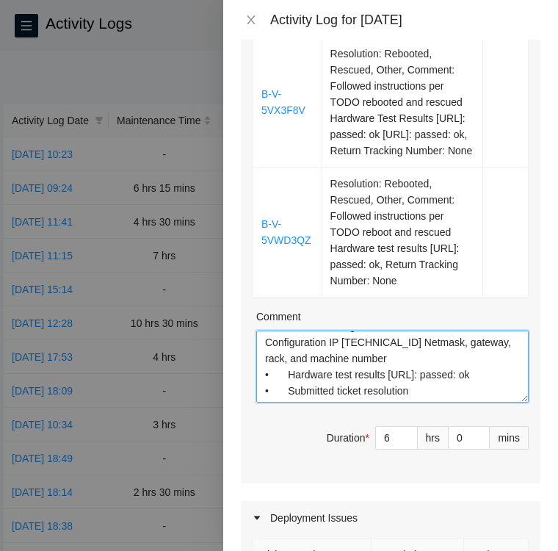
click at [422, 402] on textarea "Ticket B-V-5VX3F83 KC10 24:01 • Located Rack LC10 machine 24:01 and verified SN…" at bounding box center [392, 366] width 272 height 72
paste textarea "Ticket B-V-5VWD3QZ KC07 • Located rack KC07 Machine 24:00 and verified SN: MX-2…"
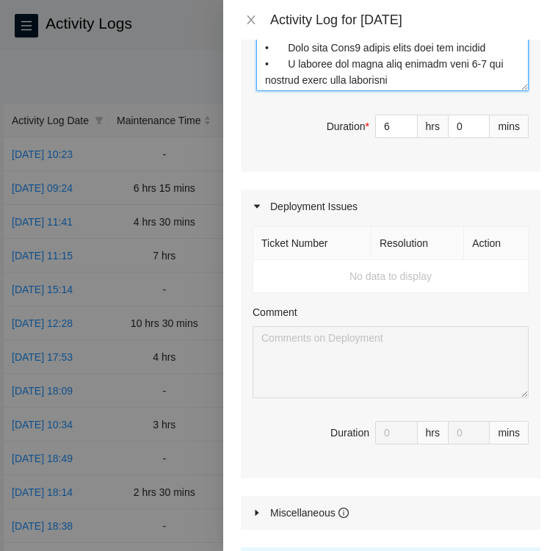
scroll to position [676, 0]
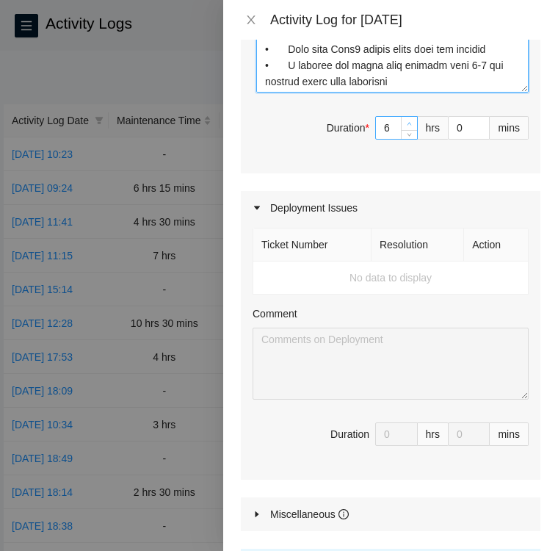
type textarea "Ticket B-V-5VX3F83 KC10 24:01 • Located Rack LC10 machine 24:01 and verified SN…"
type input "7"
type input "8"
click at [407, 126] on icon "up" at bounding box center [409, 123] width 5 height 5
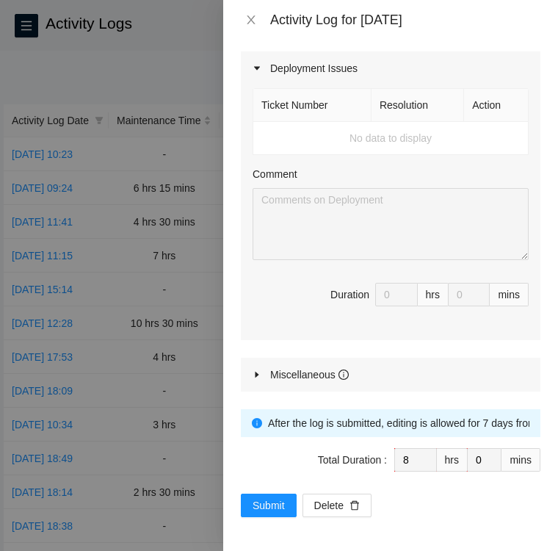
scroll to position [843, 0]
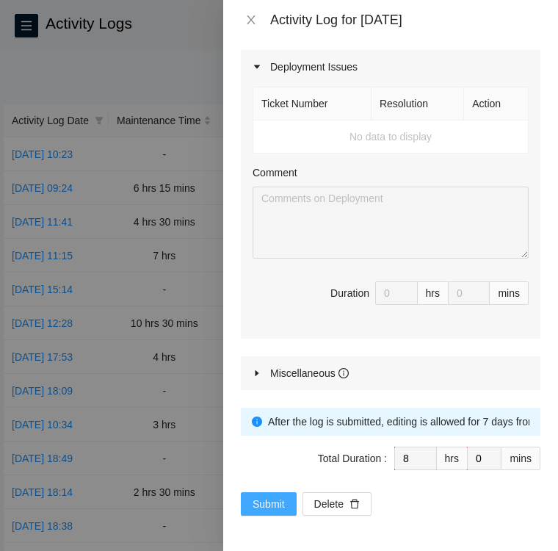
click at [260, 505] on span "Submit" at bounding box center [269, 504] width 32 height 16
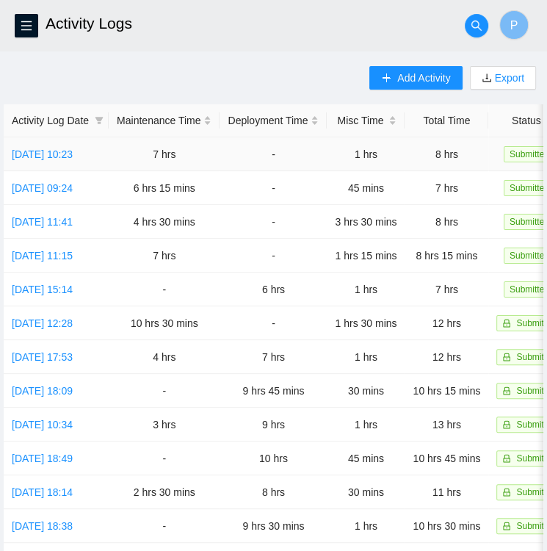
click at [44, 160] on td "Mon, 22 Sep 2025 10:23" at bounding box center [56, 154] width 105 height 34
click at [47, 153] on link "Mon, 22 Sep 2025 10:23" at bounding box center [42, 154] width 61 height 12
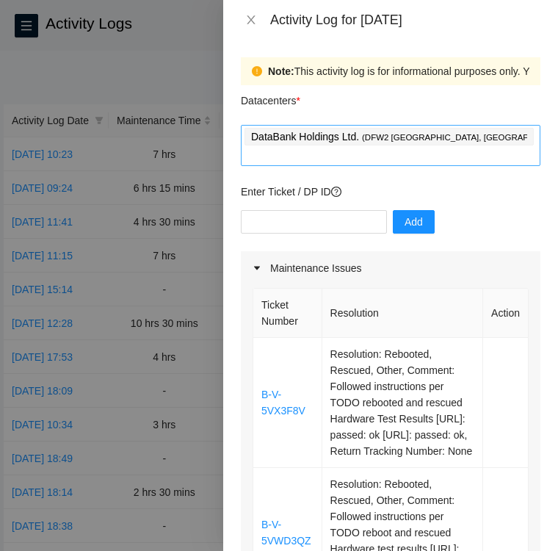
click at [465, 142] on div "DataBank Holdings Ltd. ( DFW2 Richardson, TX )" at bounding box center [391, 145] width 292 height 38
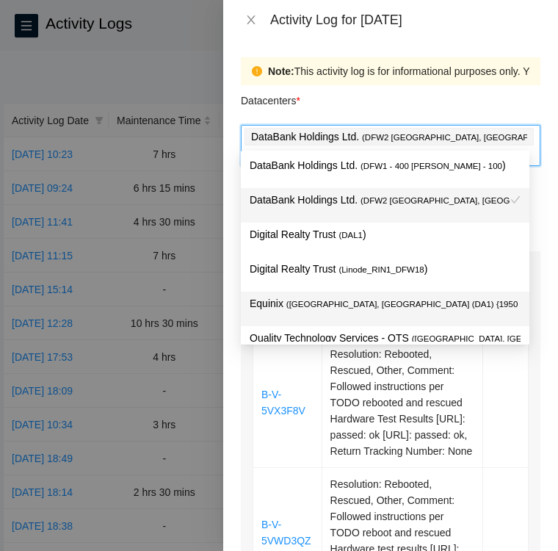
click at [391, 308] on span "( Dallas, TX (DA1) {1950 N. Stemmons}5b gr" at bounding box center [448, 304] width 325 height 9
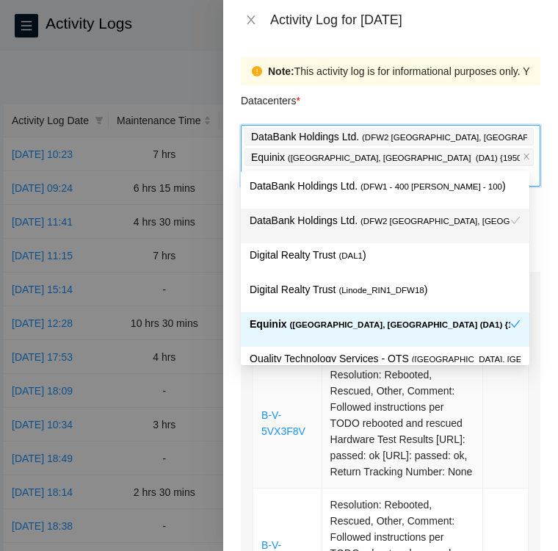
click at [494, 446] on td at bounding box center [506, 423] width 46 height 130
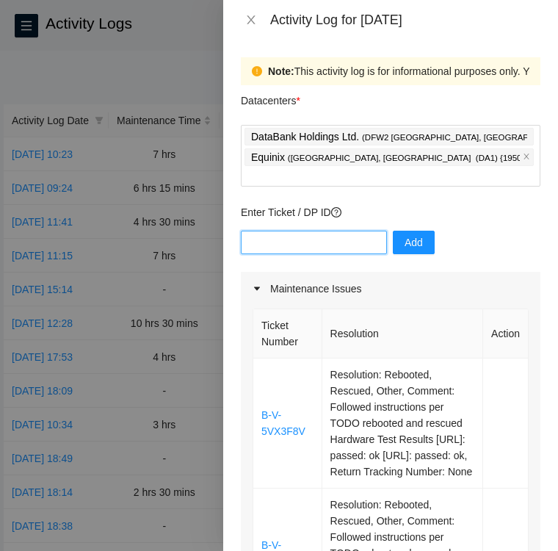
click at [343, 231] on input "text" at bounding box center [314, 242] width 146 height 23
type input "DP83410."
click at [332, 232] on input "DP83410." at bounding box center [314, 242] width 146 height 23
type input "DP83410"
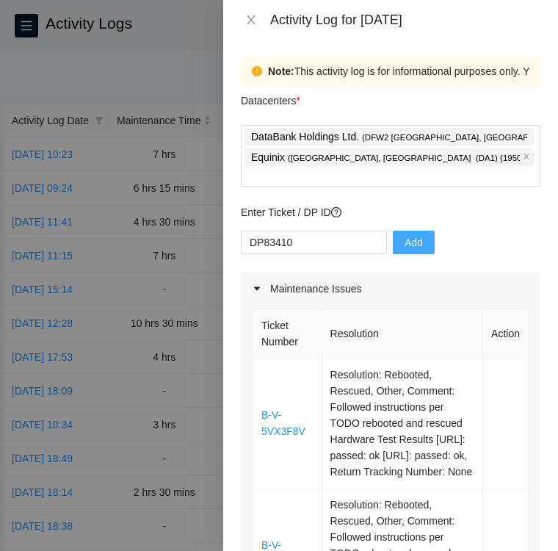
click at [405, 234] on span "Add" at bounding box center [414, 242] width 18 height 16
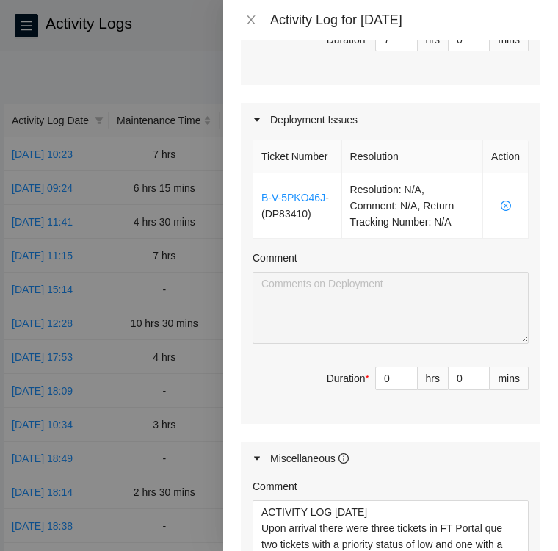
scroll to position [784, 0]
type input "1"
type input "9"
click at [405, 379] on span "up" at bounding box center [409, 374] width 9 height 9
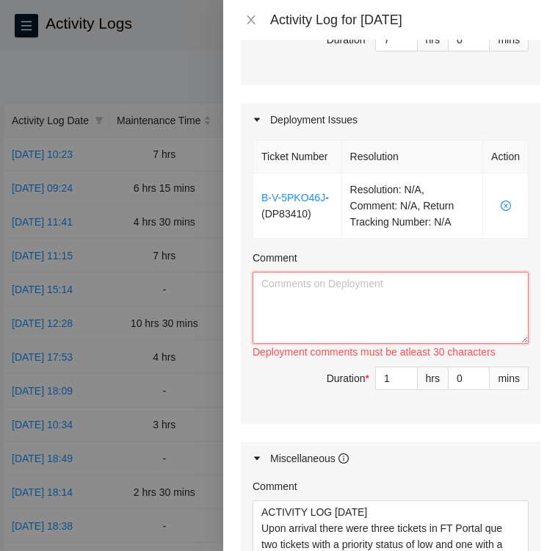
click at [479, 344] on textarea "Comment" at bounding box center [391, 308] width 276 height 72
click at [340, 344] on textarea "Comment" at bounding box center [391, 308] width 276 height 72
paste textarea "DP83410 Reviewed the emails and spreadsheets for the hot cutover that is schedu…"
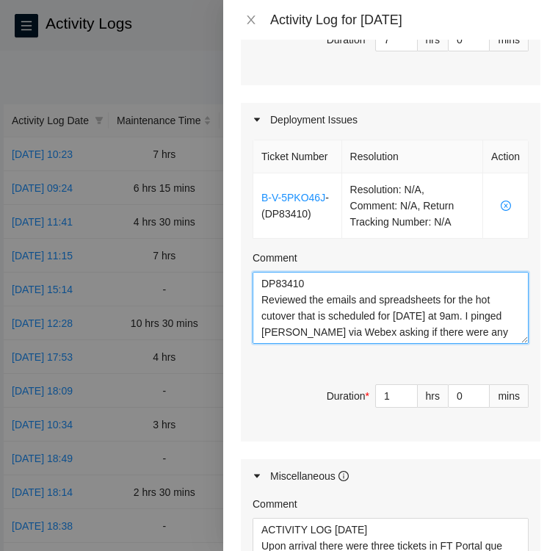
scroll to position [141, 0]
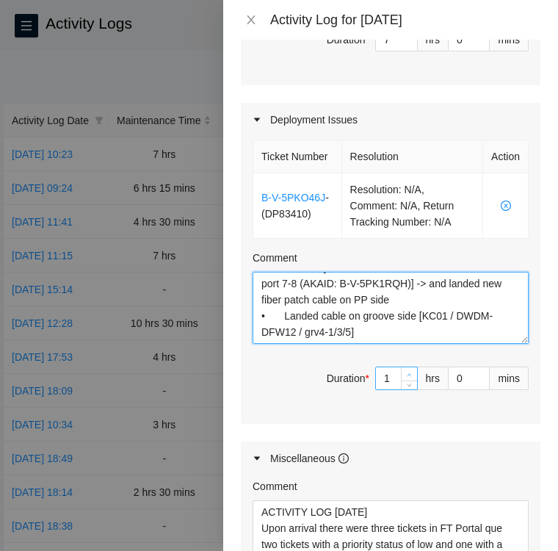
type textarea "DP83410 Reviewed the emails and spreadsheets for the hot cutover that is schedu…"
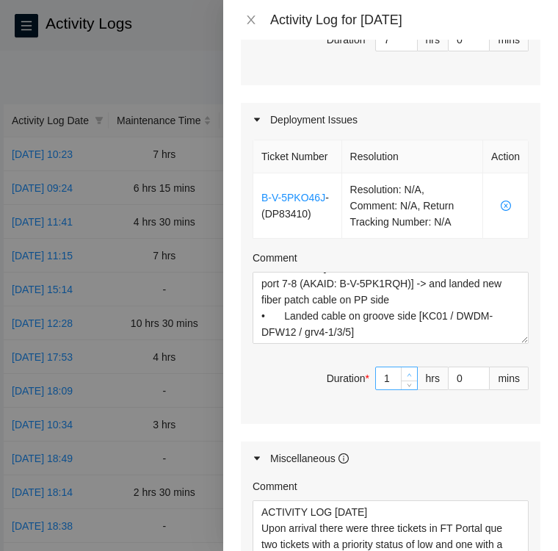
type input "2"
type input "10"
click at [405, 379] on span "up" at bounding box center [409, 374] width 9 height 9
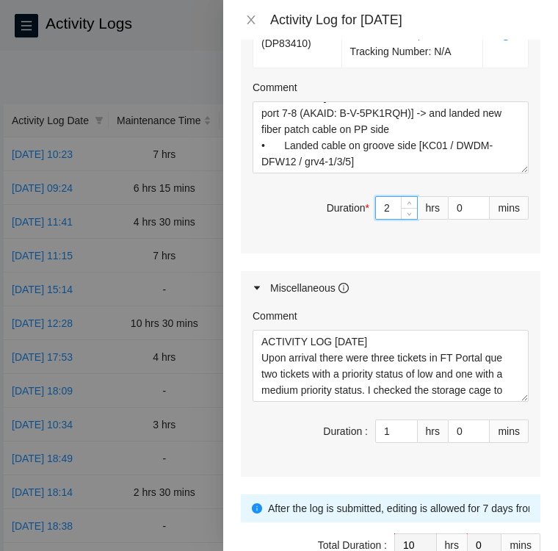
scroll to position [1083, 0]
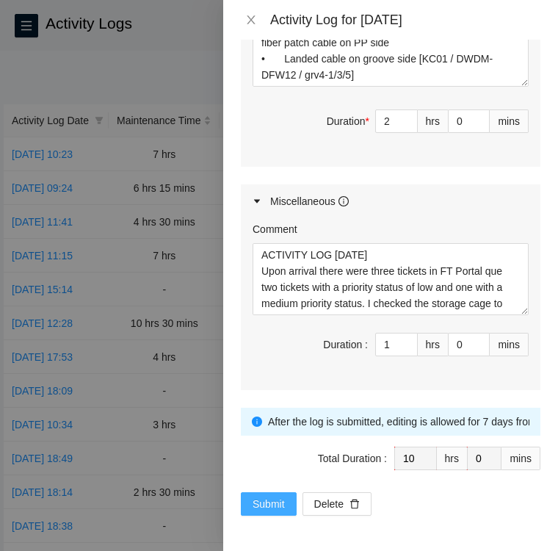
click at [265, 500] on span "Submit" at bounding box center [269, 504] width 32 height 16
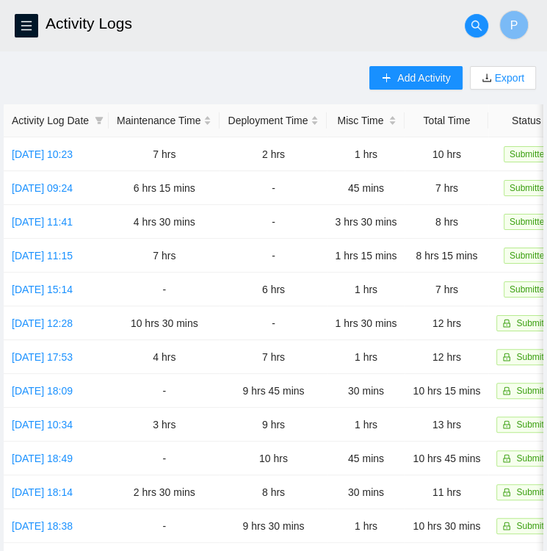
click at [70, 62] on main "Activity Logs P Add Activity Export Activity Log Date Maintenance Time Deployme…" at bounding box center [273, 432] width 547 height 864
click at [47, 153] on link "Mon, 22 Sep 2025 10:23" at bounding box center [42, 154] width 61 height 12
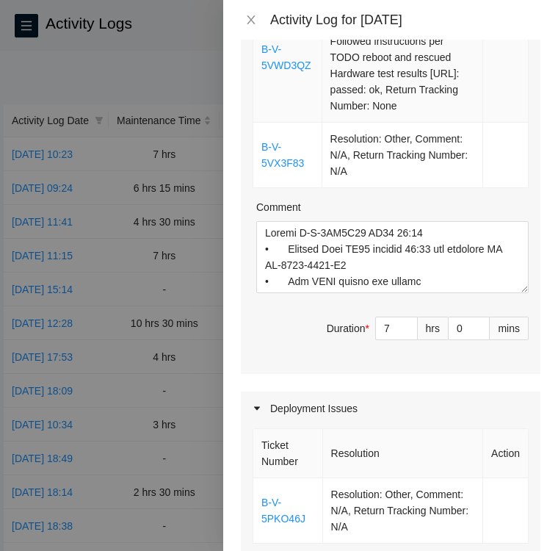
scroll to position [498, 0]
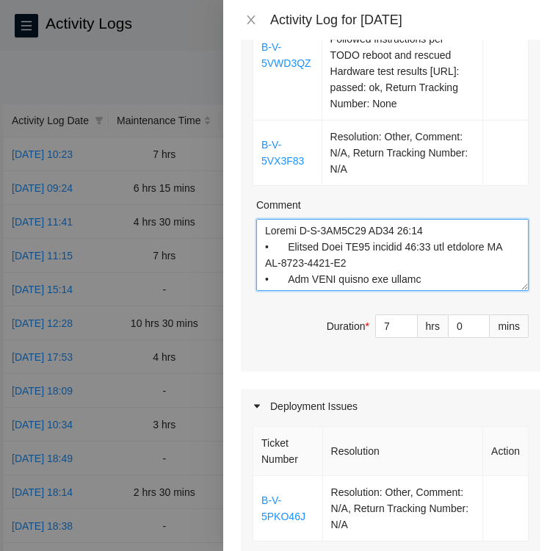
click at [435, 291] on textarea "Comment" at bounding box center [392, 255] width 272 height 72
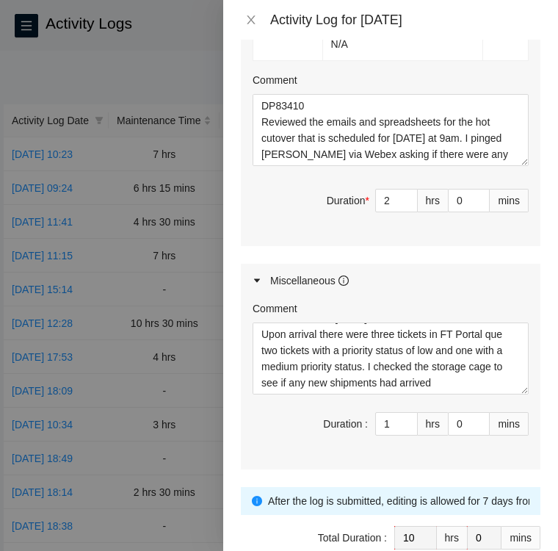
scroll to position [1083, 0]
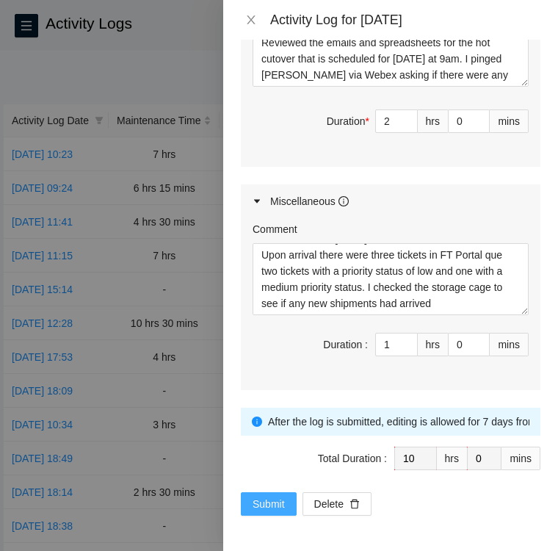
click at [275, 497] on span "Submit" at bounding box center [269, 504] width 32 height 16
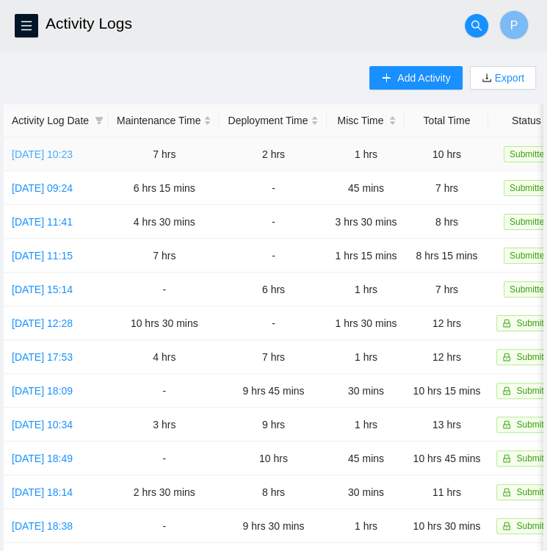
click at [46, 148] on link "Mon, 22 Sep 2025 10:23" at bounding box center [42, 154] width 61 height 12
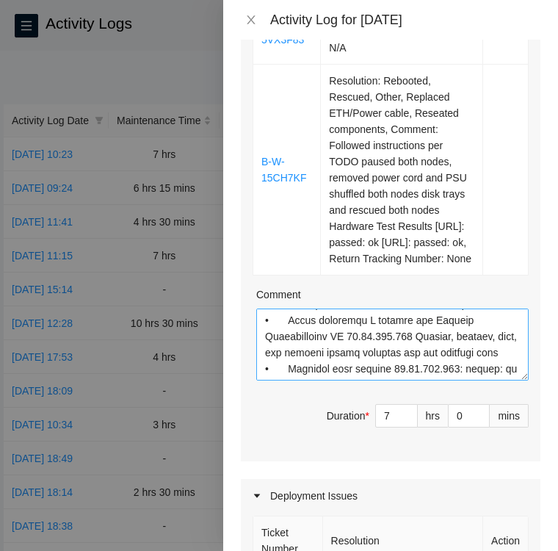
scroll to position [693, 0]
click at [268, 380] on textarea "Comment" at bounding box center [392, 344] width 272 height 72
paste textarea "Ticket B-W-15CH7KF KC10 22:00, 22:01 • I contacted the STS team for clarificati…"
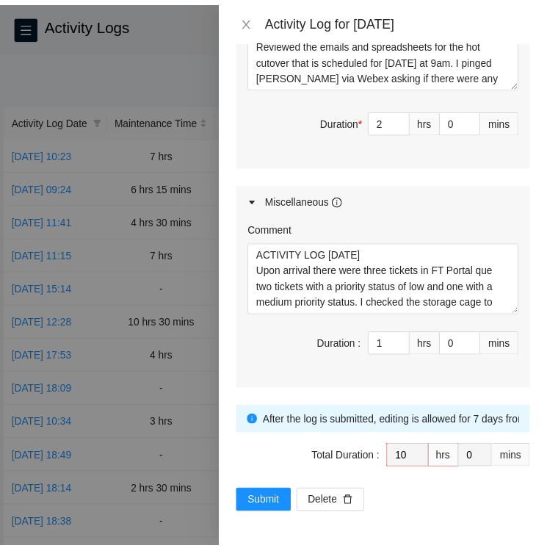
scroll to position [1326, 0]
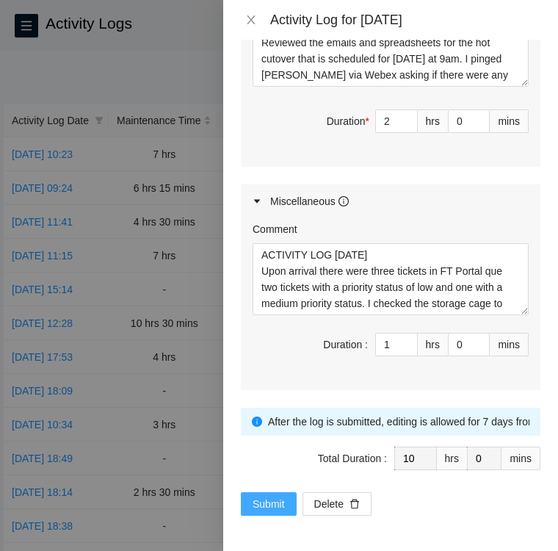
type textarea "Ticket B-V-5VX3F83 KC10 24:01 • Located Rack LC10 machine 24:01 and verified SN…"
click at [261, 492] on button "Submit" at bounding box center [269, 503] width 56 height 23
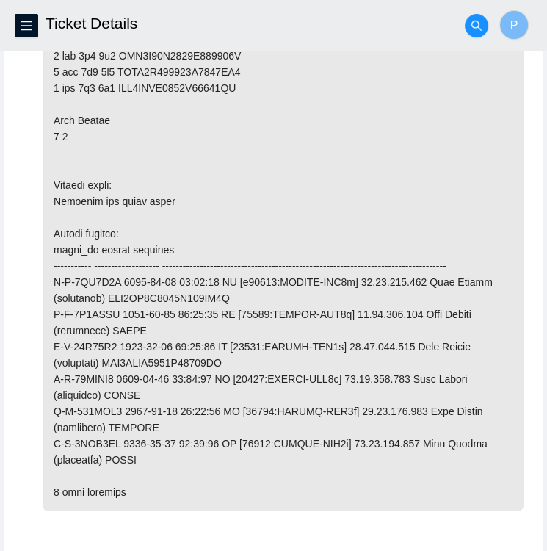
scroll to position [2321, 0]
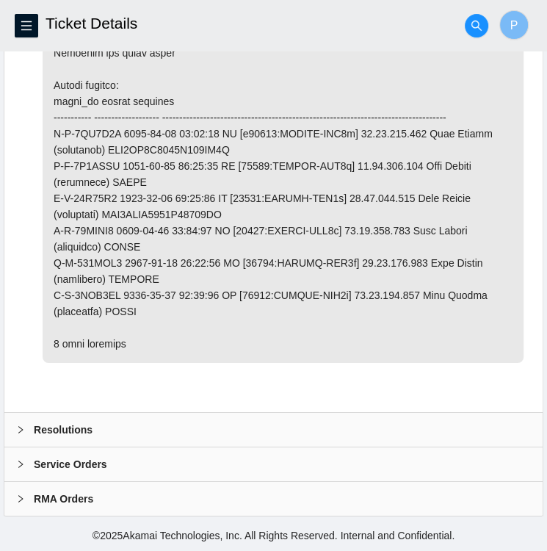
click at [21, 425] on div at bounding box center [25, 430] width 18 height 16
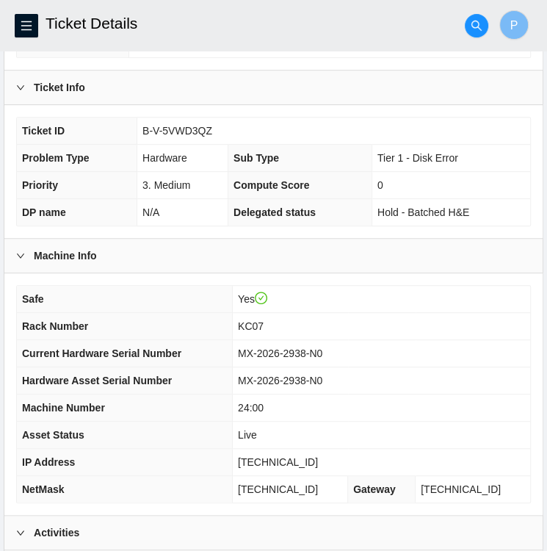
scroll to position [247, 0]
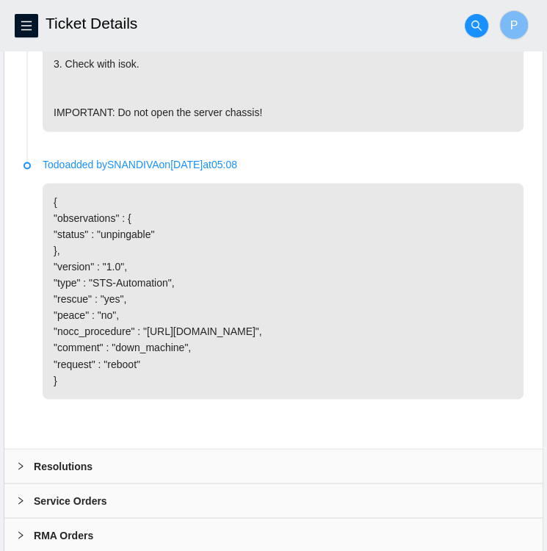
scroll to position [1052, 0]
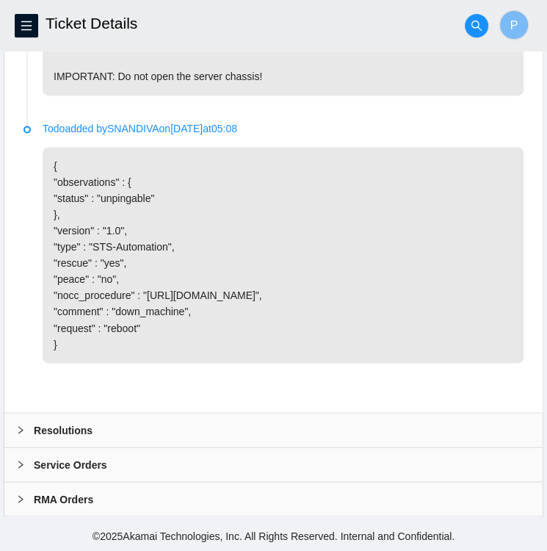
click at [97, 423] on div "Resolutions" at bounding box center [273, 430] width 538 height 34
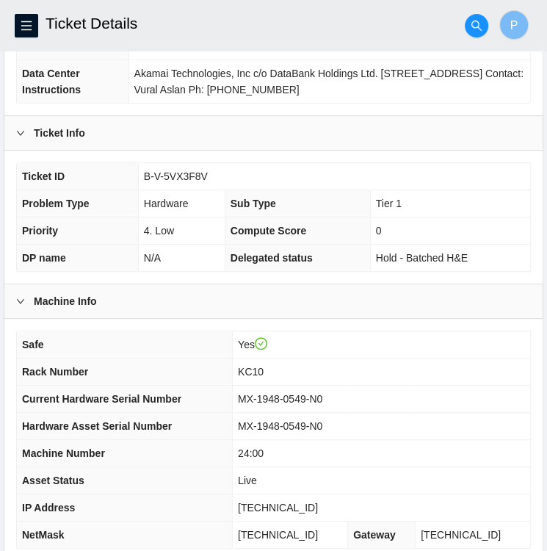
scroll to position [203, 0]
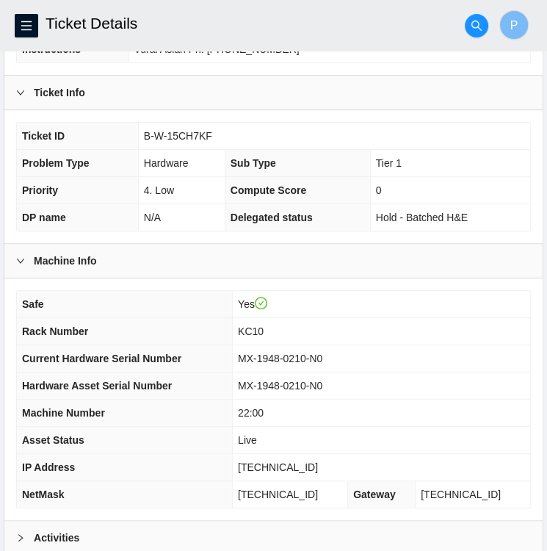
scroll to position [382, 0]
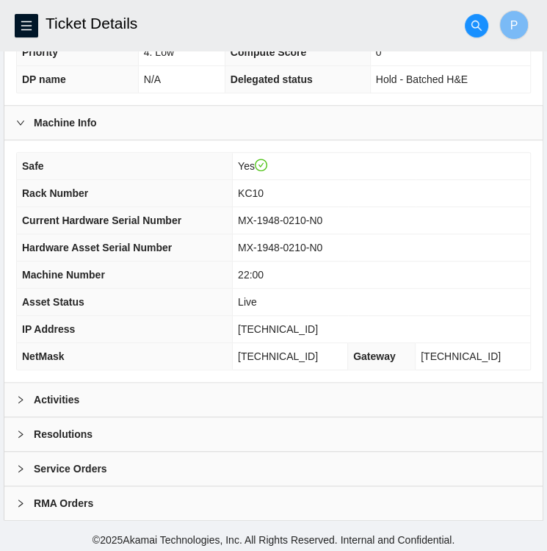
click at [107, 397] on div "Activities" at bounding box center [273, 400] width 538 height 34
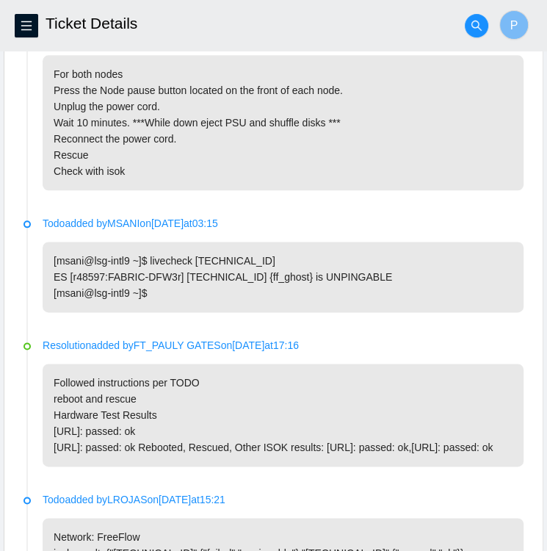
scroll to position [784, 0]
click at [164, 406] on p "Followed instructions per TODO reboot and rescue Hardware Test Results 23.61.20…" at bounding box center [283, 415] width 481 height 103
drag, startPoint x: 54, startPoint y: 441, endPoint x: 109, endPoint y: 444, distance: 55.9
click at [109, 444] on p "Followed instructions per TODO reboot and rescue Hardware Test Results 23.61.20…" at bounding box center [283, 415] width 481 height 103
click at [341, 55] on p "For both nodes Press the Node pause button located on the front of each node. U…" at bounding box center [283, 122] width 481 height 135
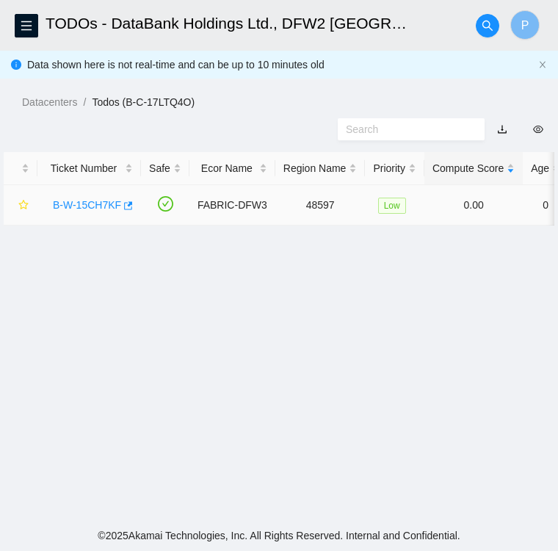
click at [91, 208] on link "B-W-15CH7KF" at bounding box center [87, 205] width 68 height 12
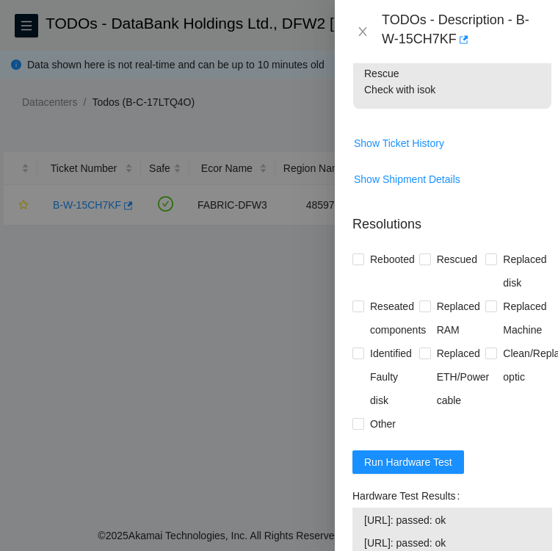
scroll to position [455, 0]
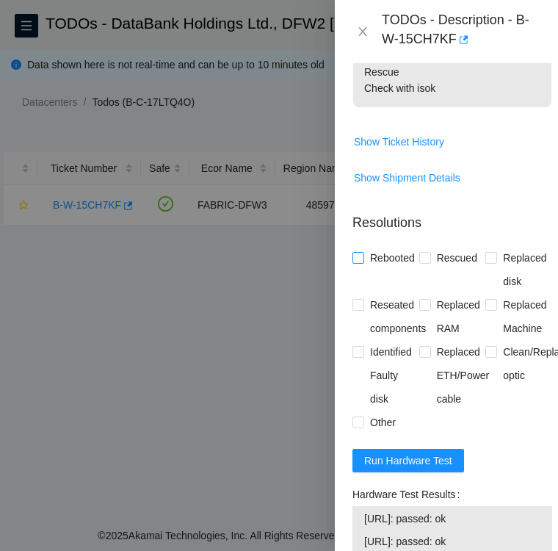
click at [357, 256] on input "Rebooted" at bounding box center [357, 257] width 10 height 10
checkbox input "true"
click at [424, 258] on input "Rescued" at bounding box center [424, 257] width 10 height 10
checkbox input "true"
click at [358, 414] on label "Other" at bounding box center [376, 422] width 49 height 23
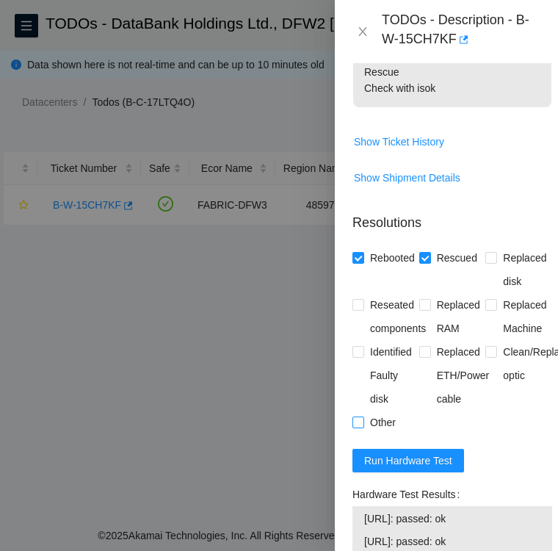
click at [358, 416] on input "Other" at bounding box center [357, 421] width 10 height 10
checkbox input "true"
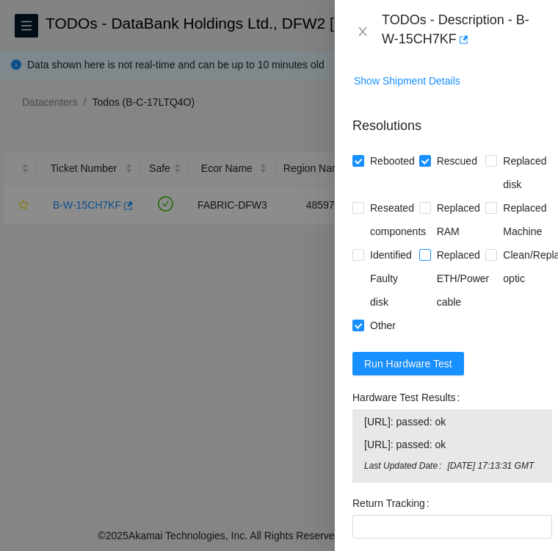
scroll to position [555, 0]
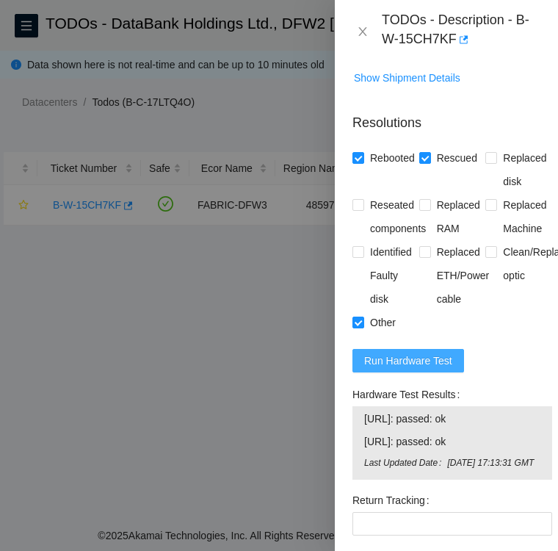
click at [413, 360] on span "Run Hardware Test" at bounding box center [408, 360] width 88 height 16
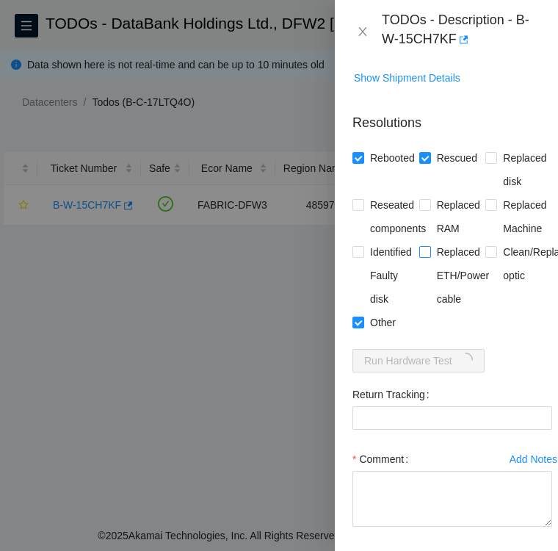
click at [423, 246] on input "Replaced ETH/Power cable" at bounding box center [424, 251] width 10 height 10
checkbox input "true"
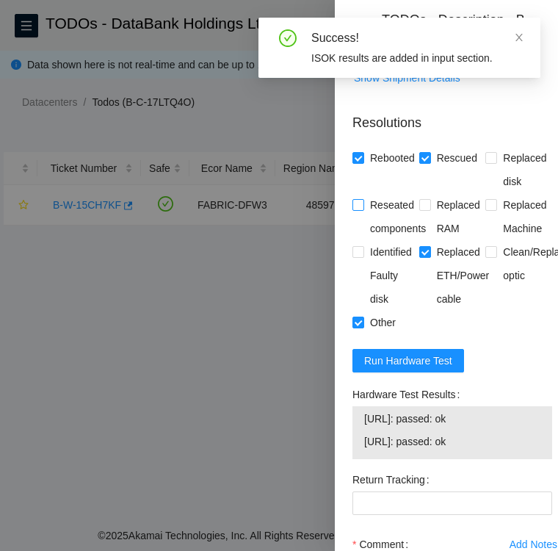
click at [358, 200] on input "Reseated components" at bounding box center [357, 204] width 10 height 10
checkbox input "true"
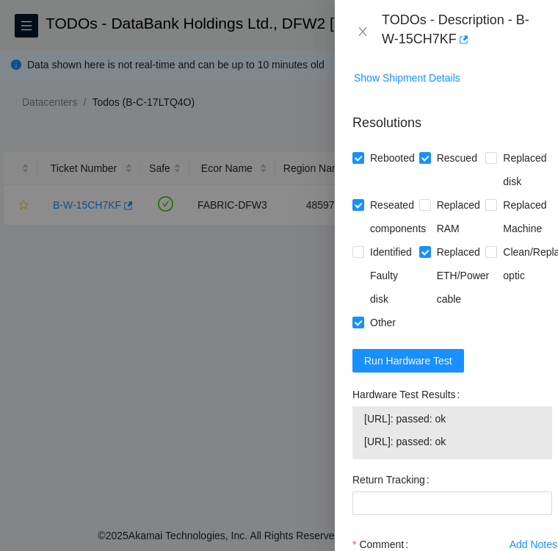
drag, startPoint x: 352, startPoint y: 395, endPoint x: 493, endPoint y: 445, distance: 148.9
click at [493, 445] on div "Hardware Test Results 23.61.206.46: passed: ok 23.61.206.47: passed: ok" at bounding box center [452, 421] width 200 height 76
copy div "Hardware Test Results 23.61.206.46: passed: ok 23.61.206.47: passed: ok"
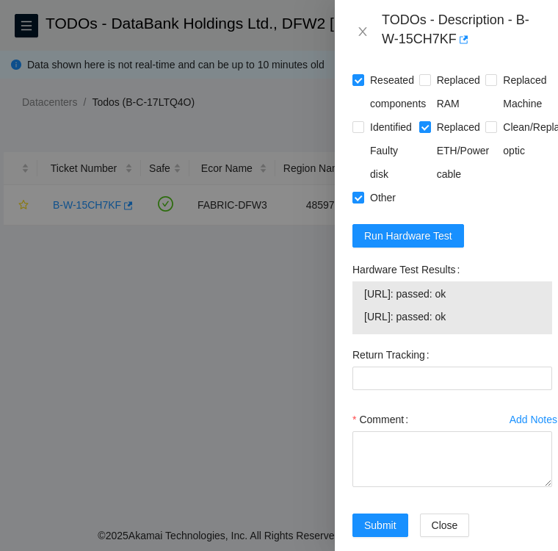
scroll to position [687, 0]
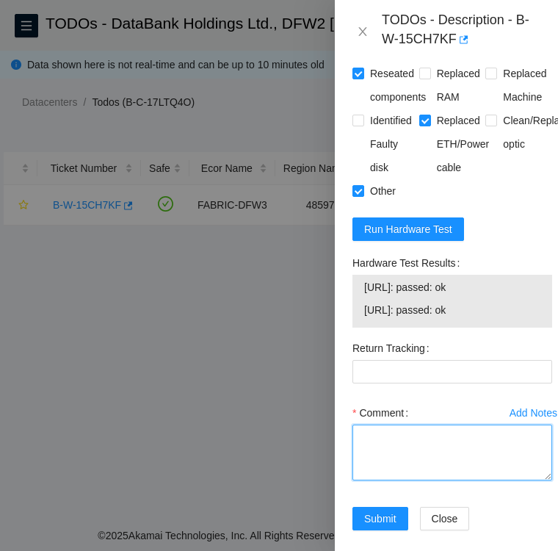
click at [409, 445] on textarea "Comment" at bounding box center [452, 452] width 200 height 56
paste textarea "Hardware Test Results 23.61.206.46: passed: ok 23.61.206.47: passed: ok"
drag, startPoint x: 362, startPoint y: 431, endPoint x: 499, endPoint y: 466, distance: 141.6
click at [499, 466] on textarea "Hardware Test Results 23.61.206.46: passed: ok 23.61.206.47: passed: ok" at bounding box center [452, 452] width 200 height 56
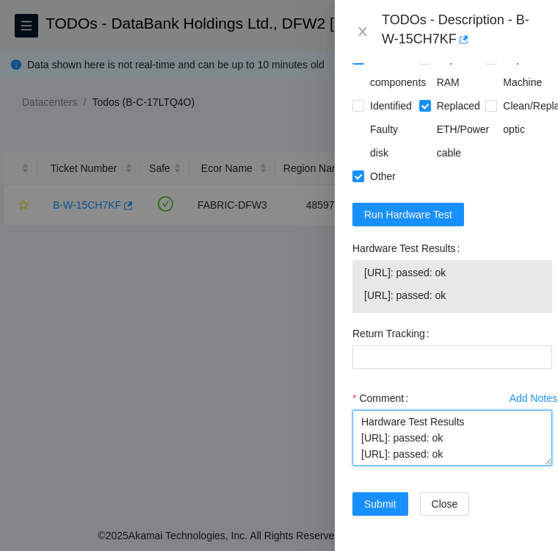
click at [361, 410] on textarea "Hardware Test Results 23.61.206.46: passed: ok 23.61.206.47: passed: ok" at bounding box center [452, 438] width 200 height 56
click at [361, 420] on textarea "Followed instructions per TODO shuffled both nodes disk trays Hardware Test Res…" at bounding box center [452, 438] width 200 height 56
click at [505, 410] on textarea "Followed instructions per TODO paused both nodes, removed power cord and PSU sh…" at bounding box center [452, 438] width 200 height 56
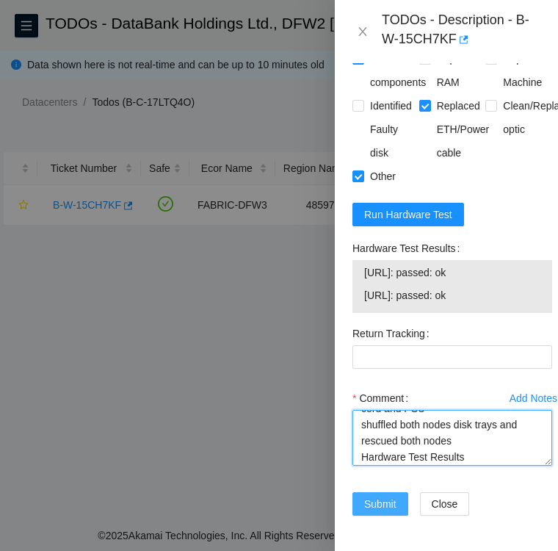
type textarea "Followed instructions per TODO paused both nodes, removed power cord and PSU sh…"
click at [386, 496] on span "Submit" at bounding box center [380, 504] width 32 height 16
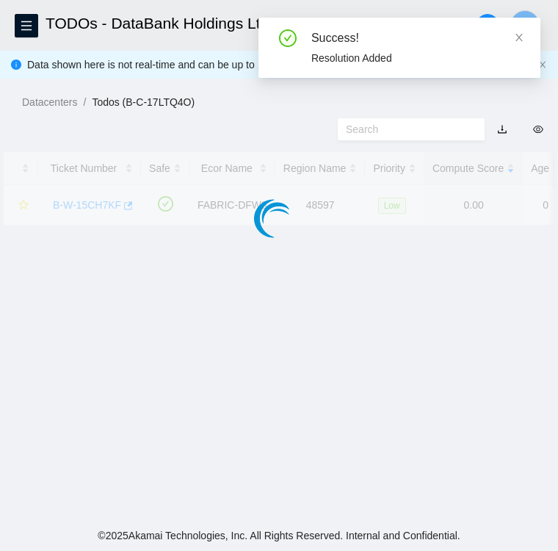
scroll to position [379, 0]
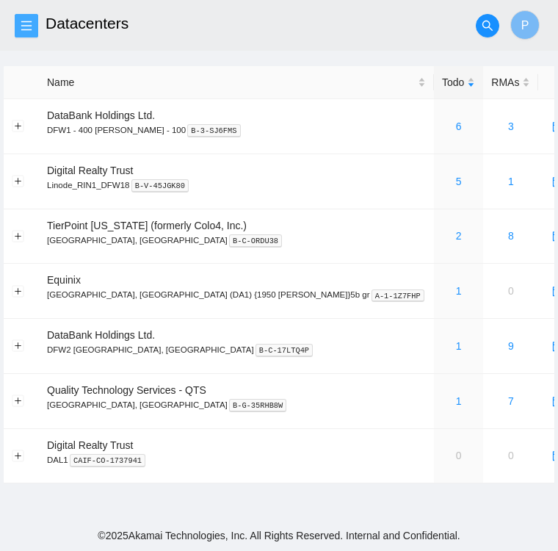
click at [26, 21] on icon "menu" at bounding box center [26, 26] width 10 height 10
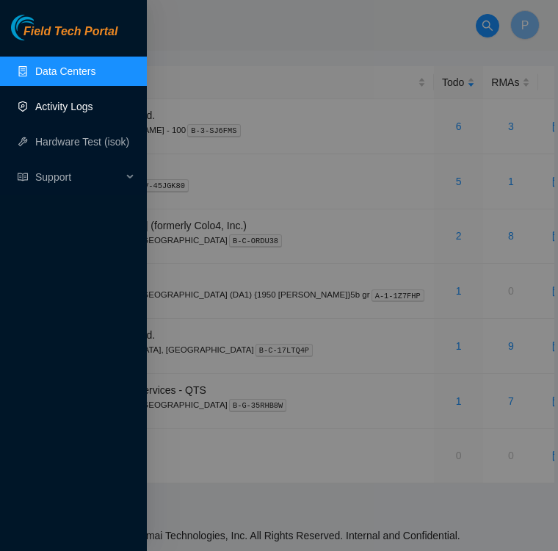
click at [61, 108] on link "Activity Logs" at bounding box center [64, 107] width 58 height 12
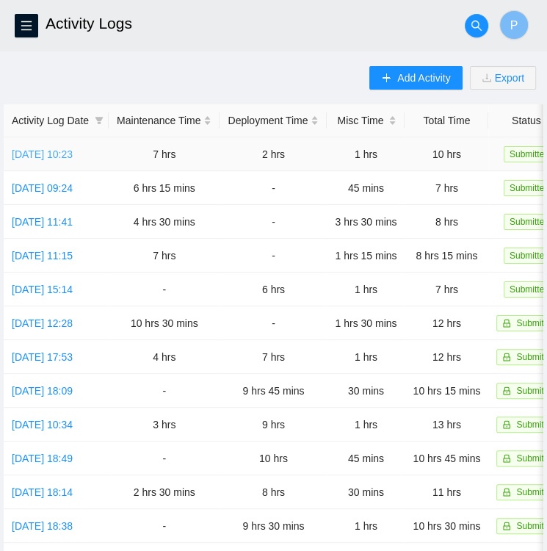
click at [58, 156] on link "[DATE] 10:23" at bounding box center [42, 154] width 61 height 12
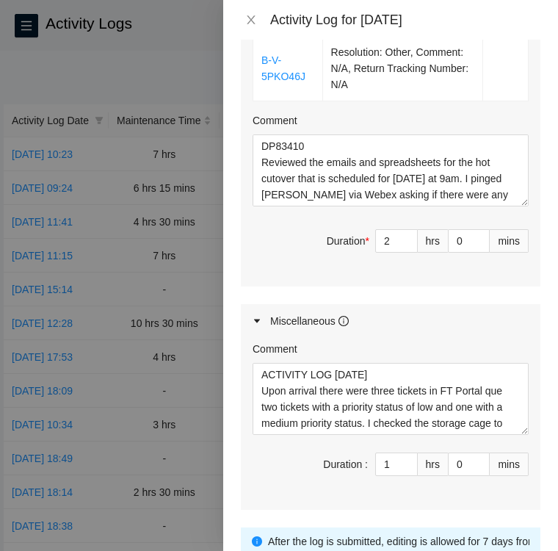
scroll to position [1326, 0]
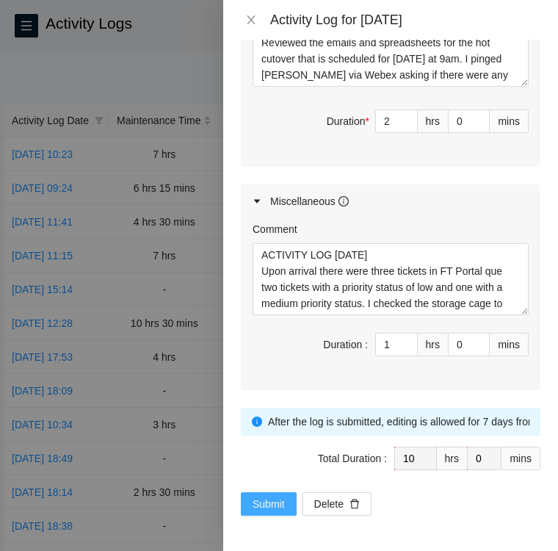
click at [264, 505] on span "Submit" at bounding box center [269, 504] width 32 height 16
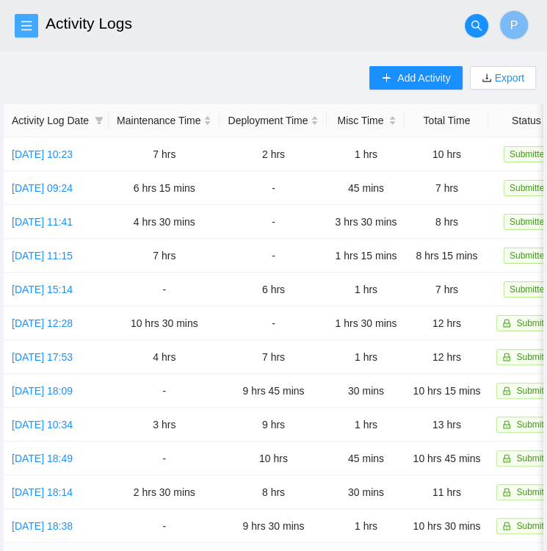
click at [26, 20] on icon "menu" at bounding box center [27, 26] width 12 height 12
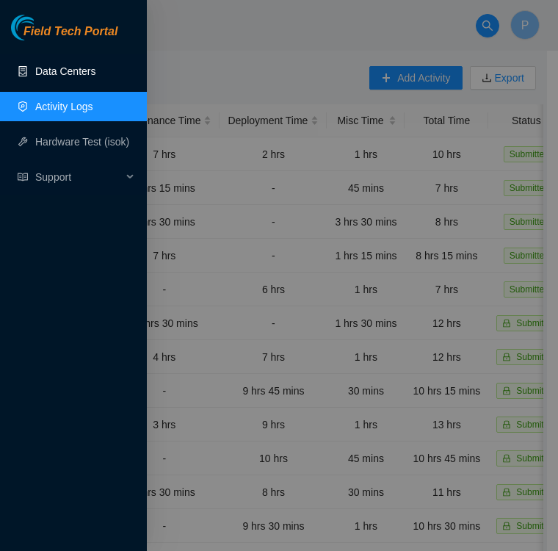
click at [56, 77] on link "Data Centers" at bounding box center [65, 71] width 60 height 12
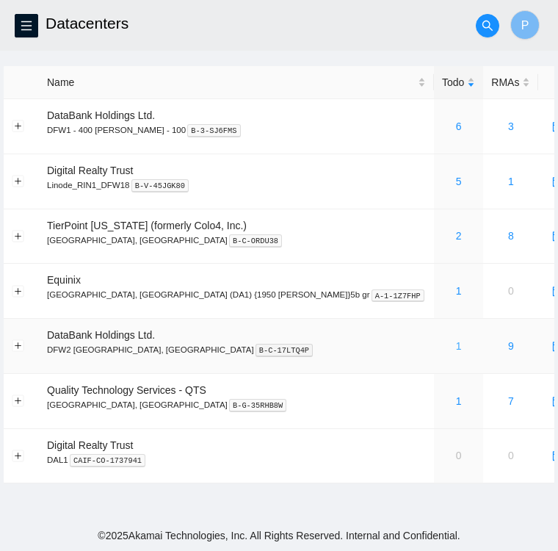
click at [456, 345] on link "1" at bounding box center [459, 346] width 6 height 12
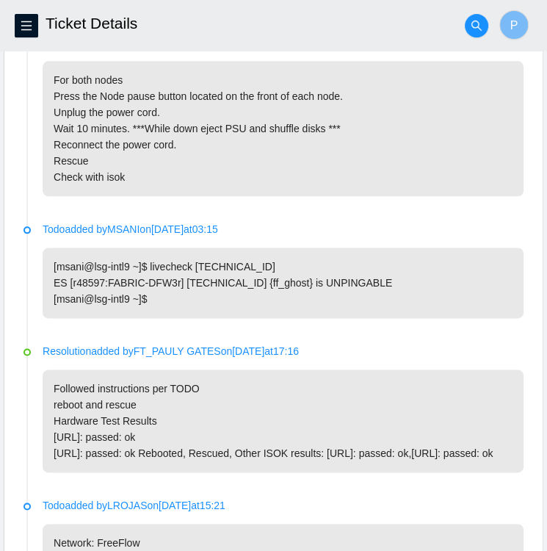
scroll to position [834, 0]
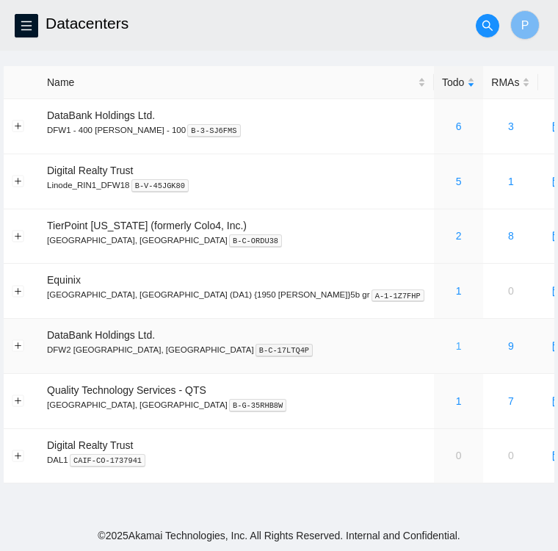
click at [456, 350] on link "1" at bounding box center [459, 346] width 6 height 12
click at [22, 23] on icon "menu" at bounding box center [27, 26] width 12 height 12
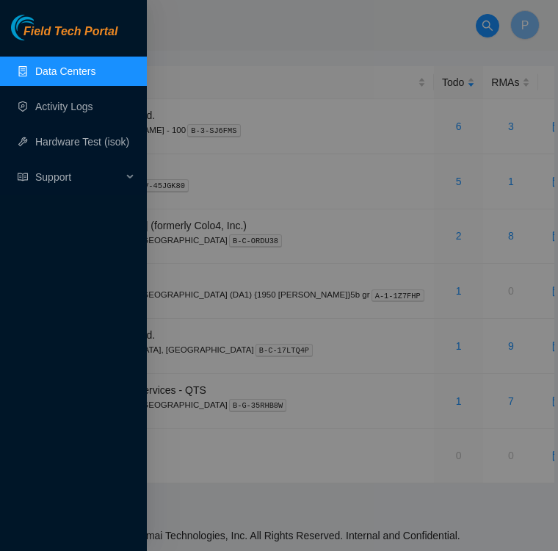
click at [72, 70] on link "Data Centers" at bounding box center [65, 71] width 60 height 12
click at [200, 46] on div at bounding box center [279, 275] width 558 height 551
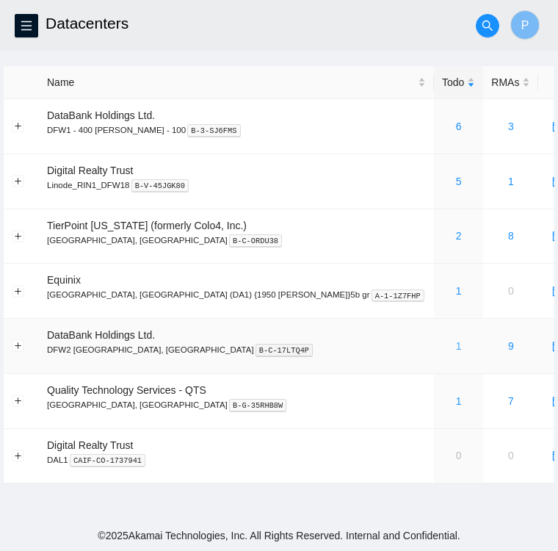
click at [456, 347] on link "1" at bounding box center [459, 346] width 6 height 12
